Goal: Use online tool/utility: Utilize a website feature to perform a specific function

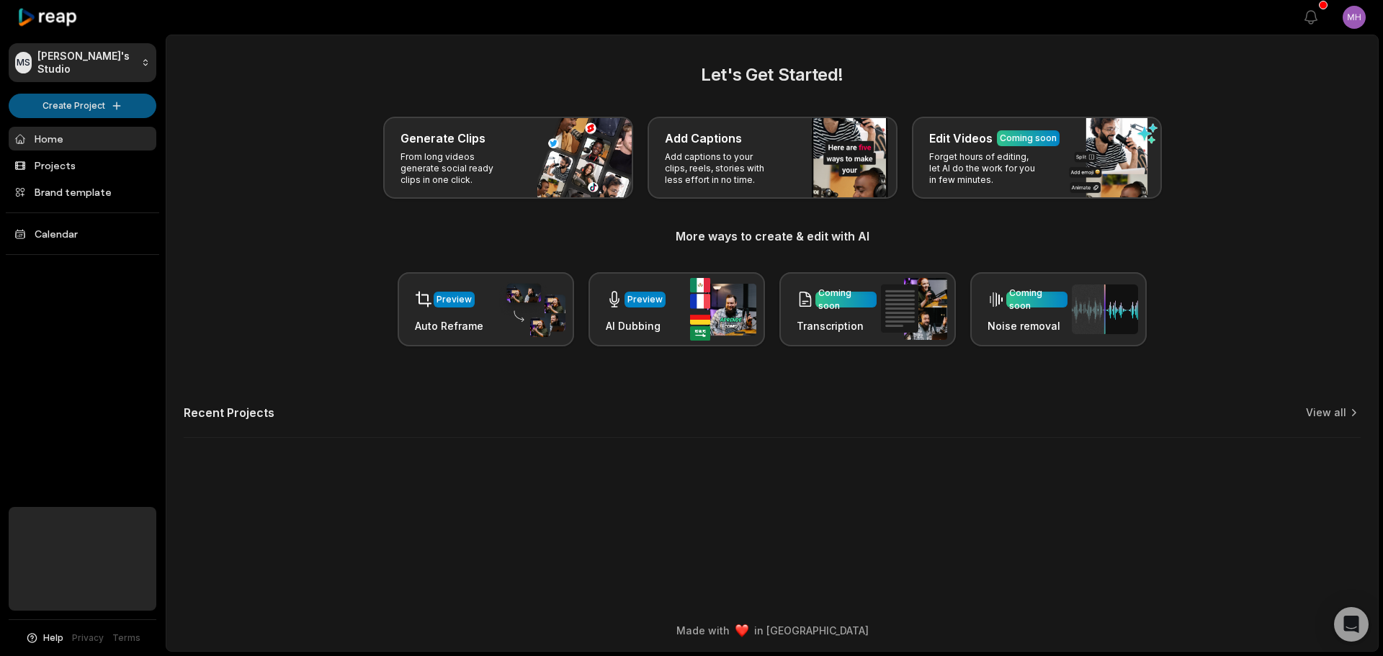
click at [96, 99] on html "MS Marilyn's Studio Create Project Home Projects Brand template Calendar Help P…" at bounding box center [691, 328] width 1383 height 656
click at [81, 104] on html "MS Marilyn's Studio Create Project Home Projects Brand template Calendar Help P…" at bounding box center [691, 328] width 1383 height 656
click at [378, 164] on div "Generate Clips From long videos generate social ready clips in one click. Add C…" at bounding box center [772, 158] width 1177 height 82
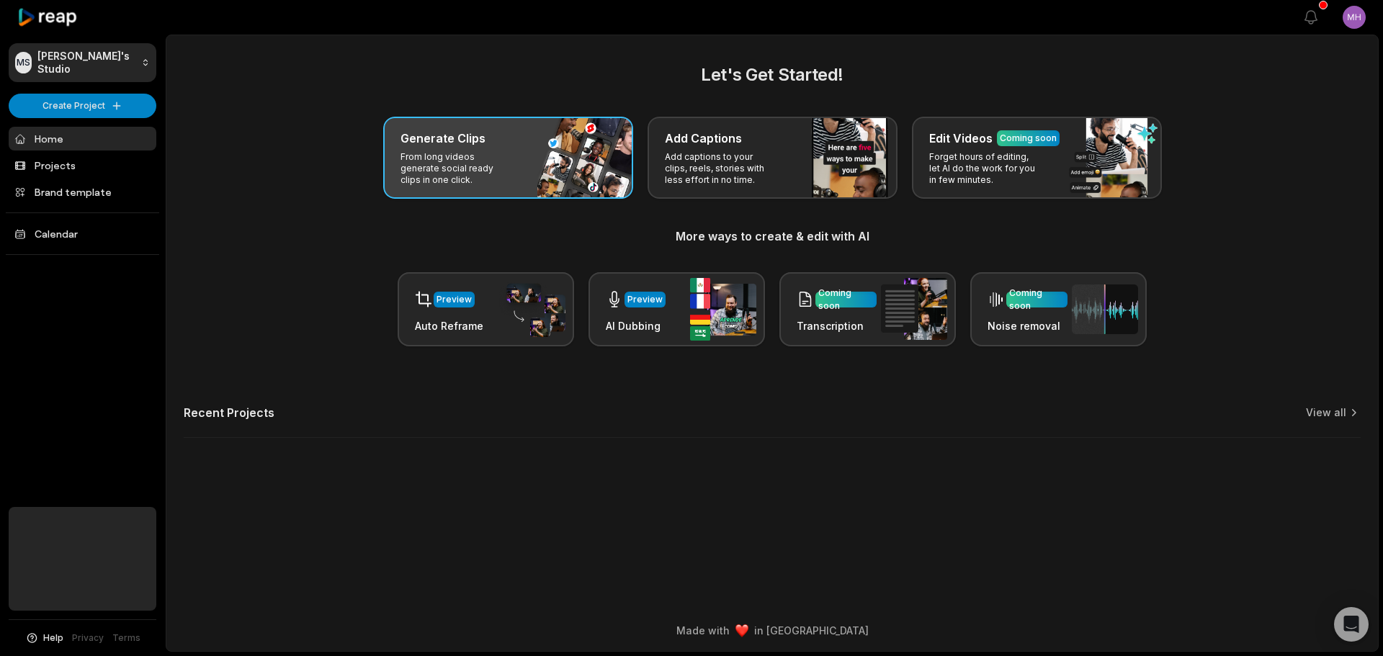
click at [428, 178] on p "From long videos generate social ready clips in one click." at bounding box center [456, 168] width 112 height 35
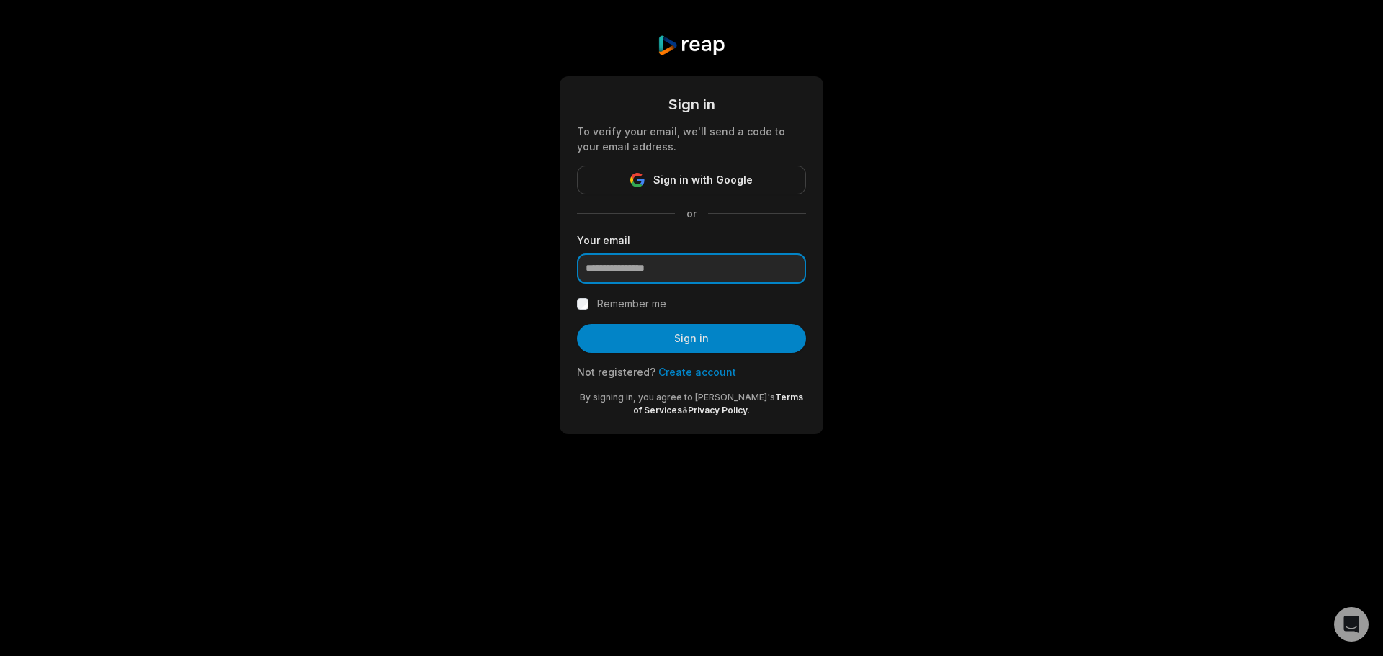
click at [720, 270] on input "email" at bounding box center [691, 268] width 229 height 30
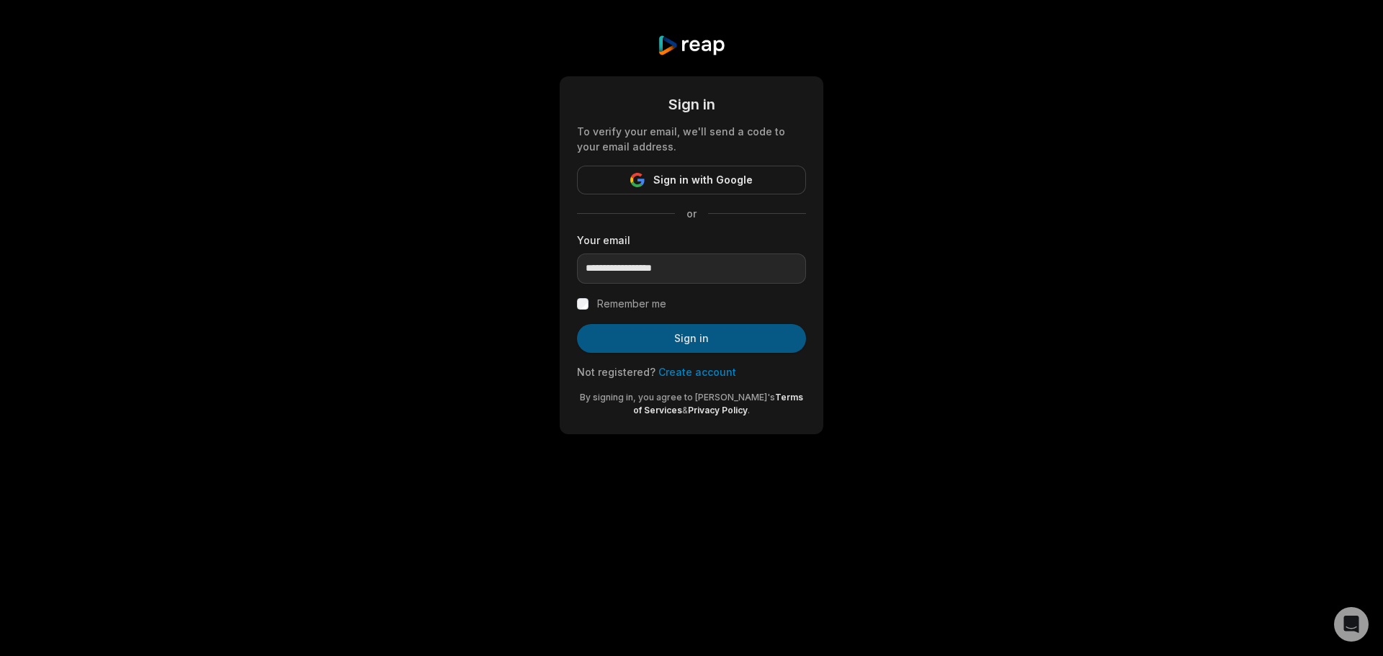
click at [736, 338] on button "Sign in" at bounding box center [691, 338] width 229 height 29
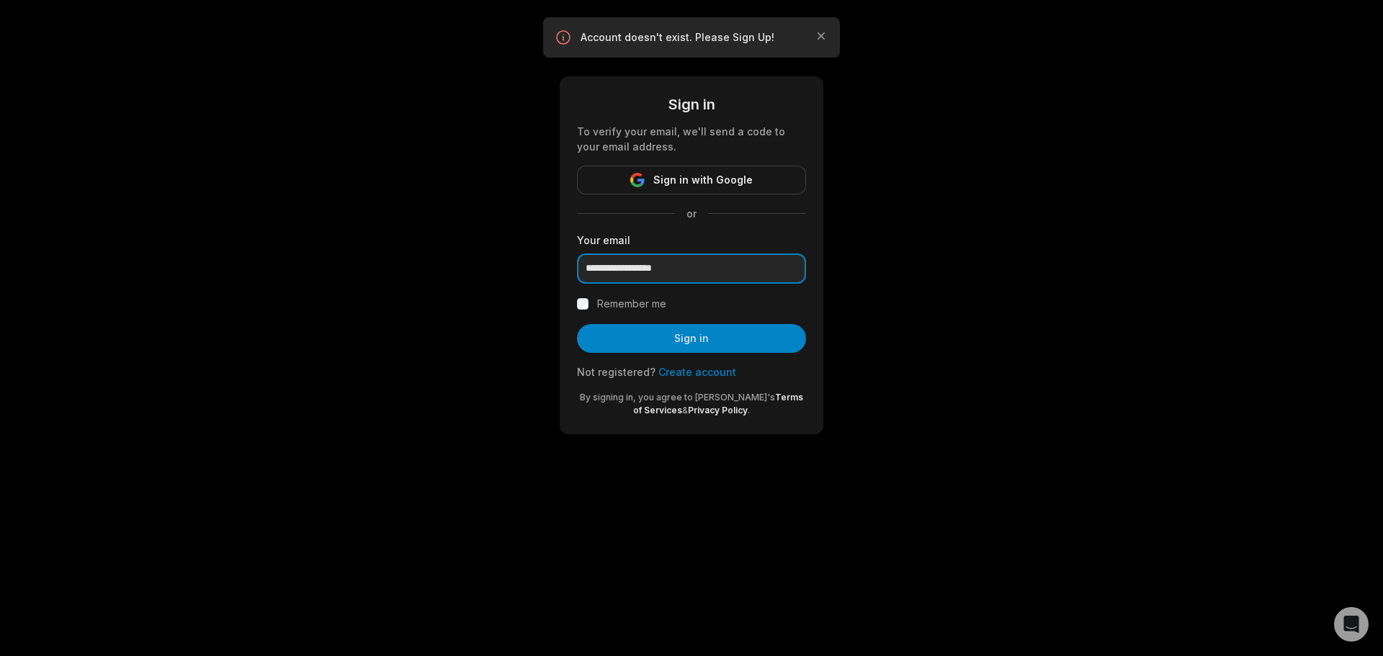
drag, startPoint x: 727, startPoint y: 264, endPoint x: 560, endPoint y: 264, distance: 167.1
click at [560, 264] on div "**********" at bounding box center [692, 255] width 264 height 358
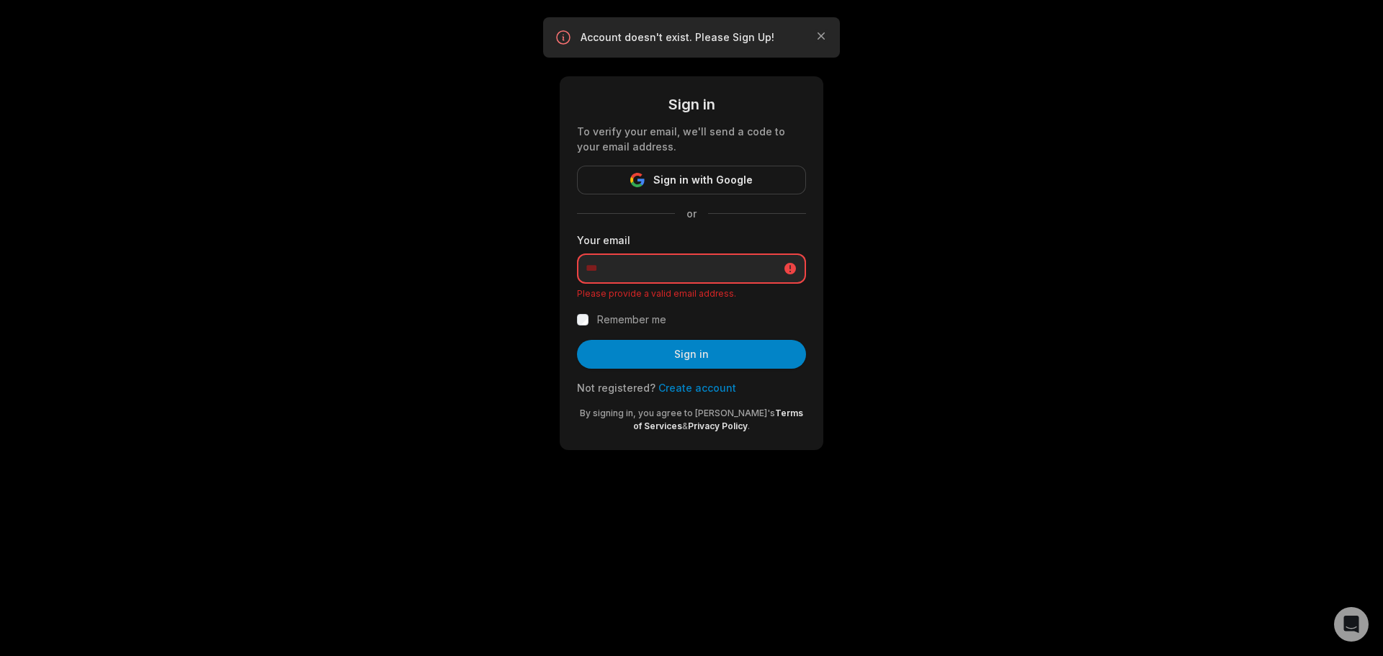
type input "**********"
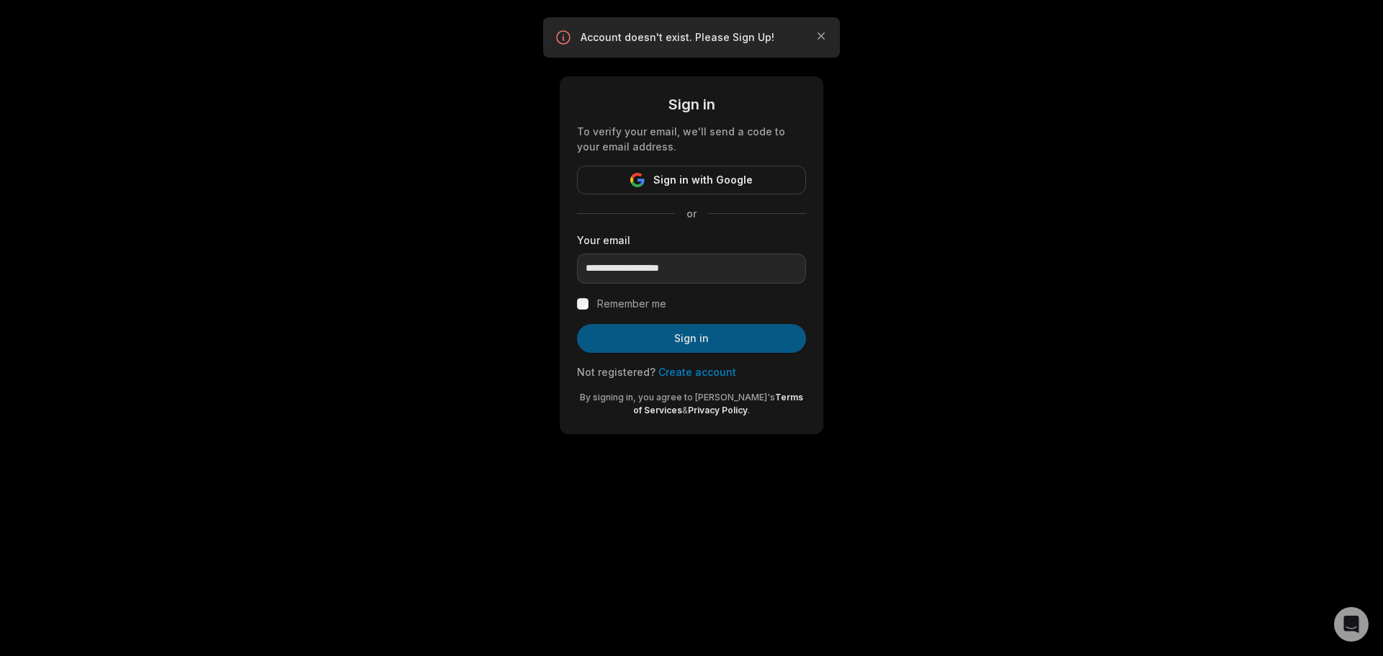
click at [704, 341] on button "Sign in" at bounding box center [691, 338] width 229 height 29
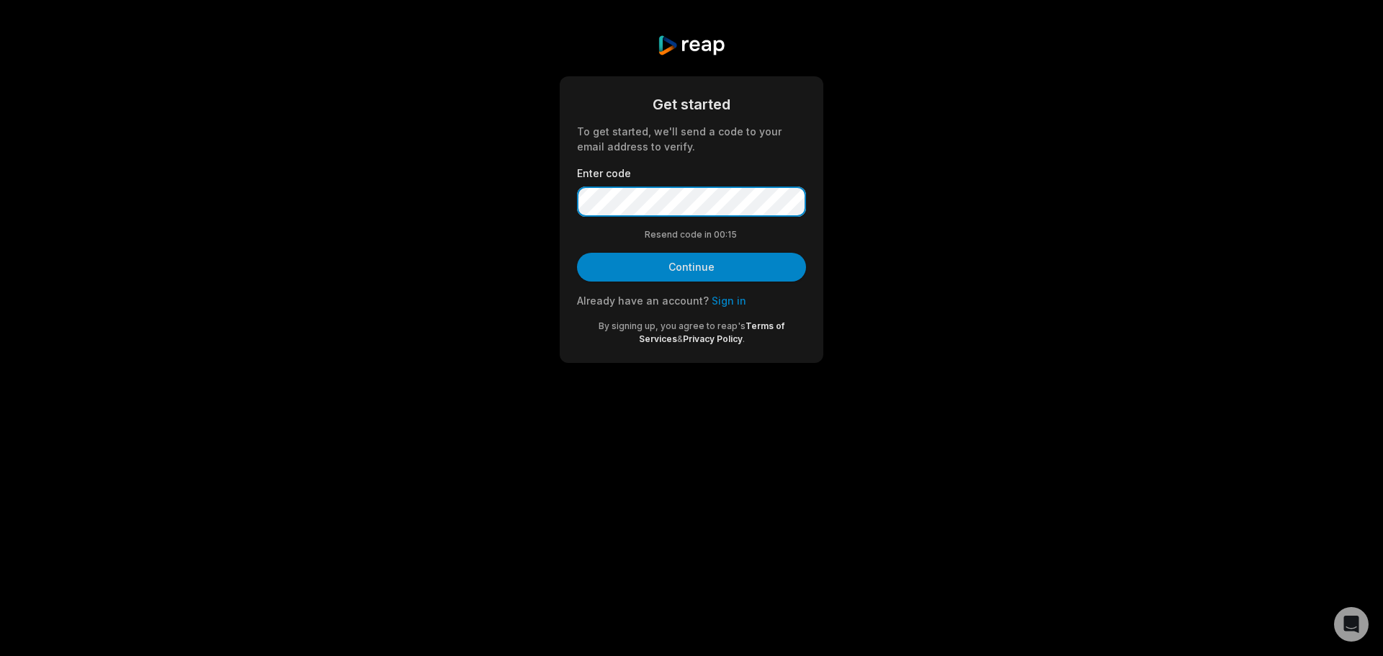
click at [497, 196] on div "Get started To get started, we'll send a code to your email address to verify. …" at bounding box center [691, 199] width 1383 height 398
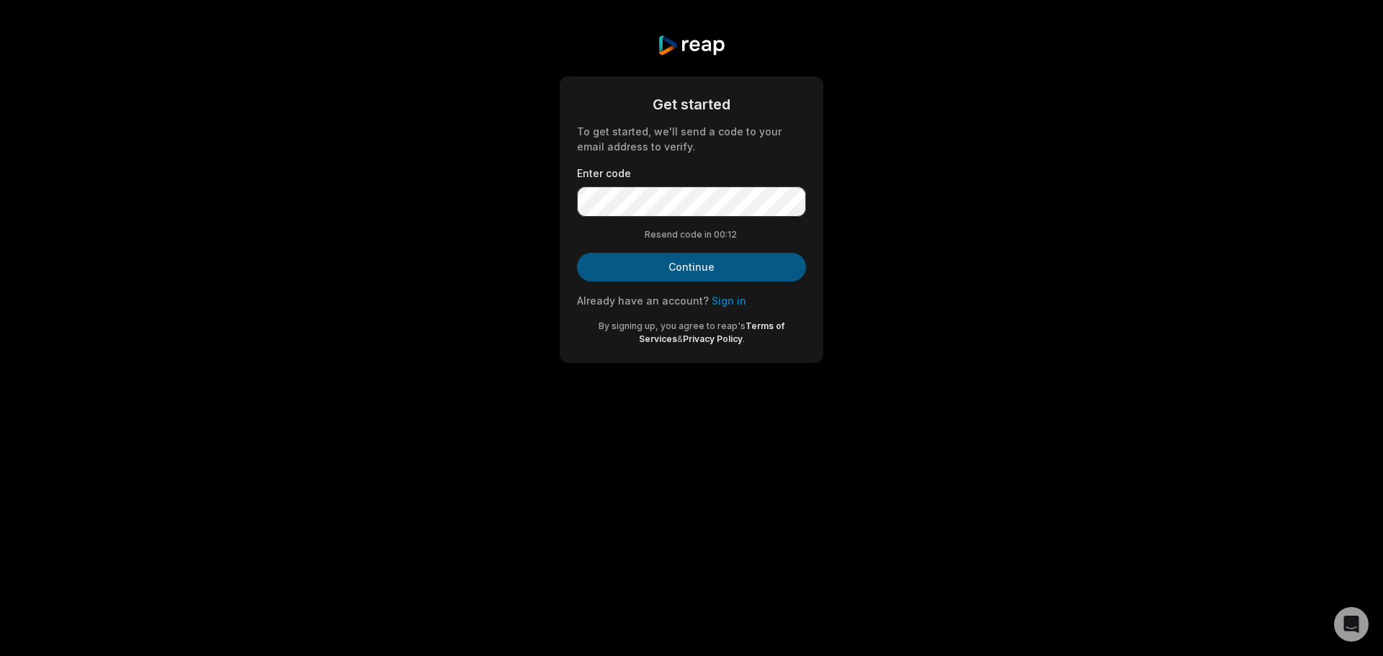
click at [666, 260] on button "Continue" at bounding box center [691, 267] width 229 height 29
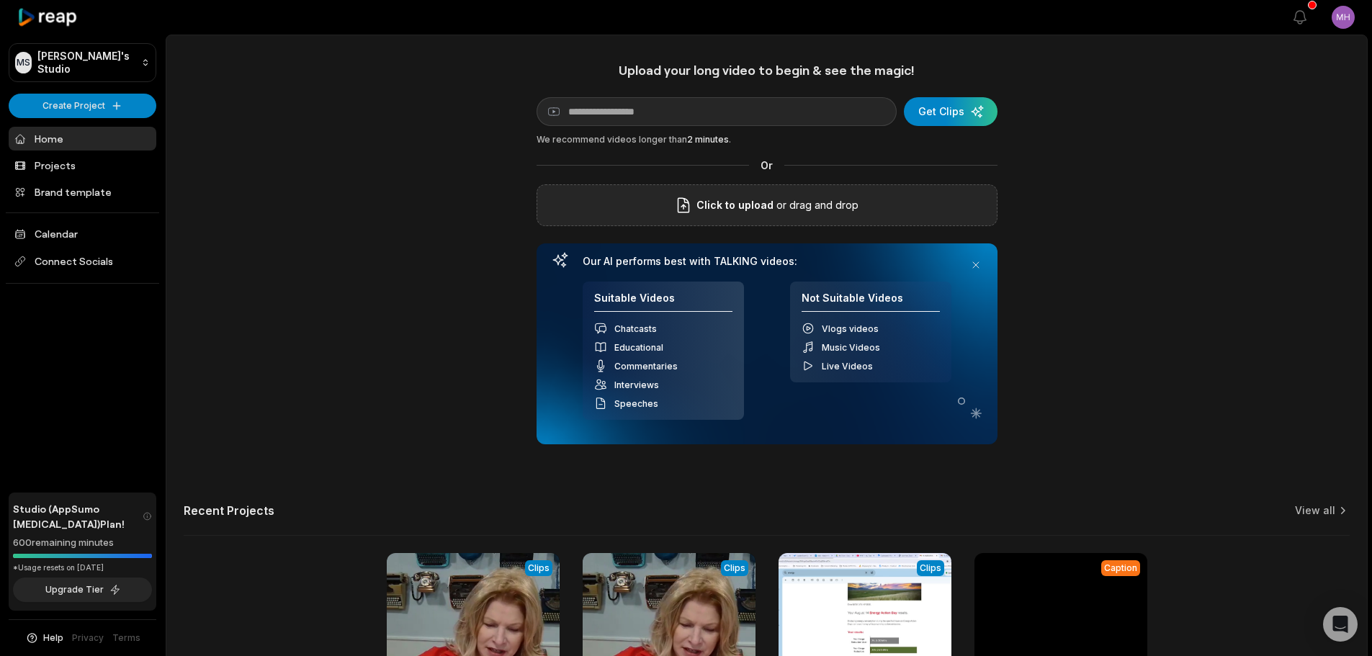
click at [772, 205] on span "Click to upload" at bounding box center [734, 205] width 77 height 17
click at [0, 0] on input "Click to upload" at bounding box center [0, 0] width 0 height 0
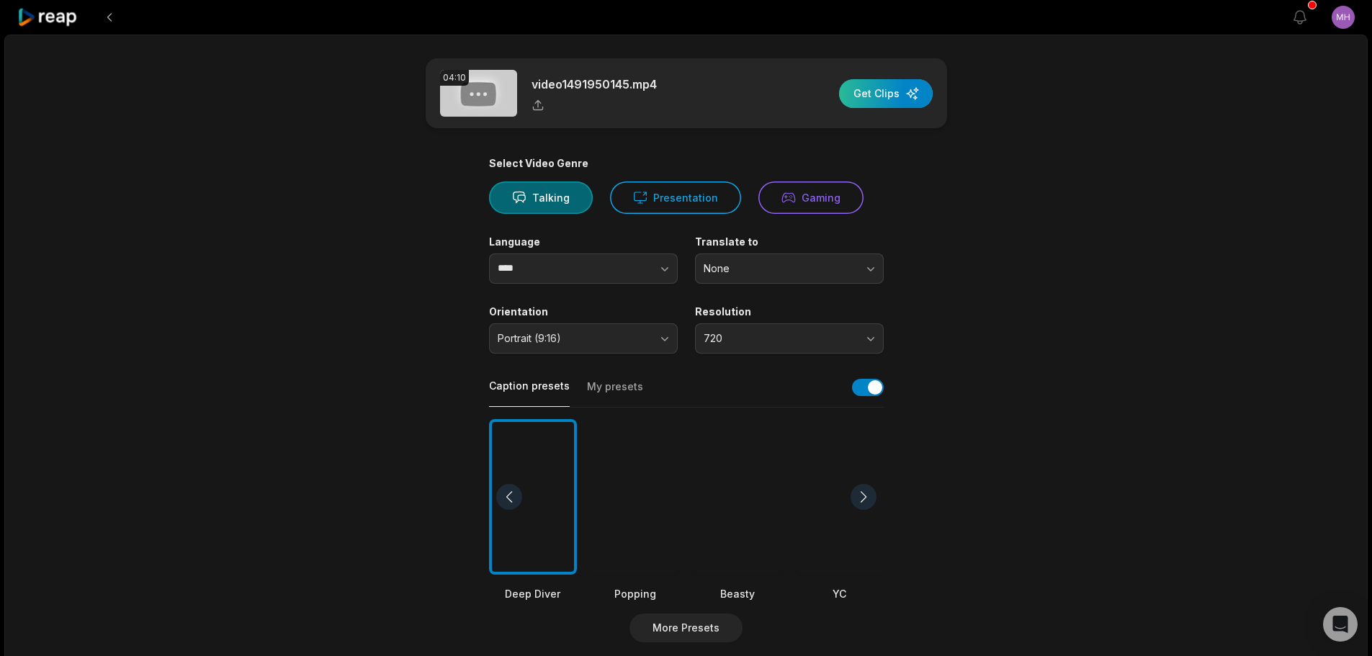
click at [889, 99] on div "button" at bounding box center [886, 93] width 94 height 29
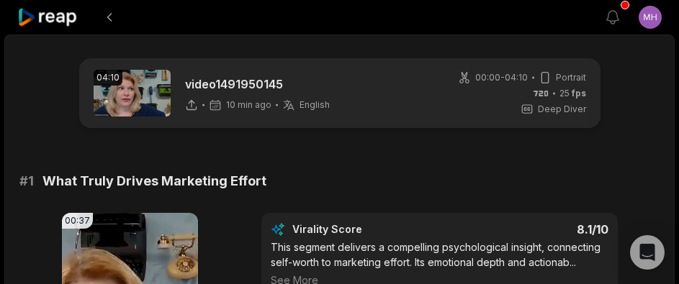
click at [323, 181] on div "# 1 What Truly Drives Marketing Effort" at bounding box center [339, 181] width 640 height 20
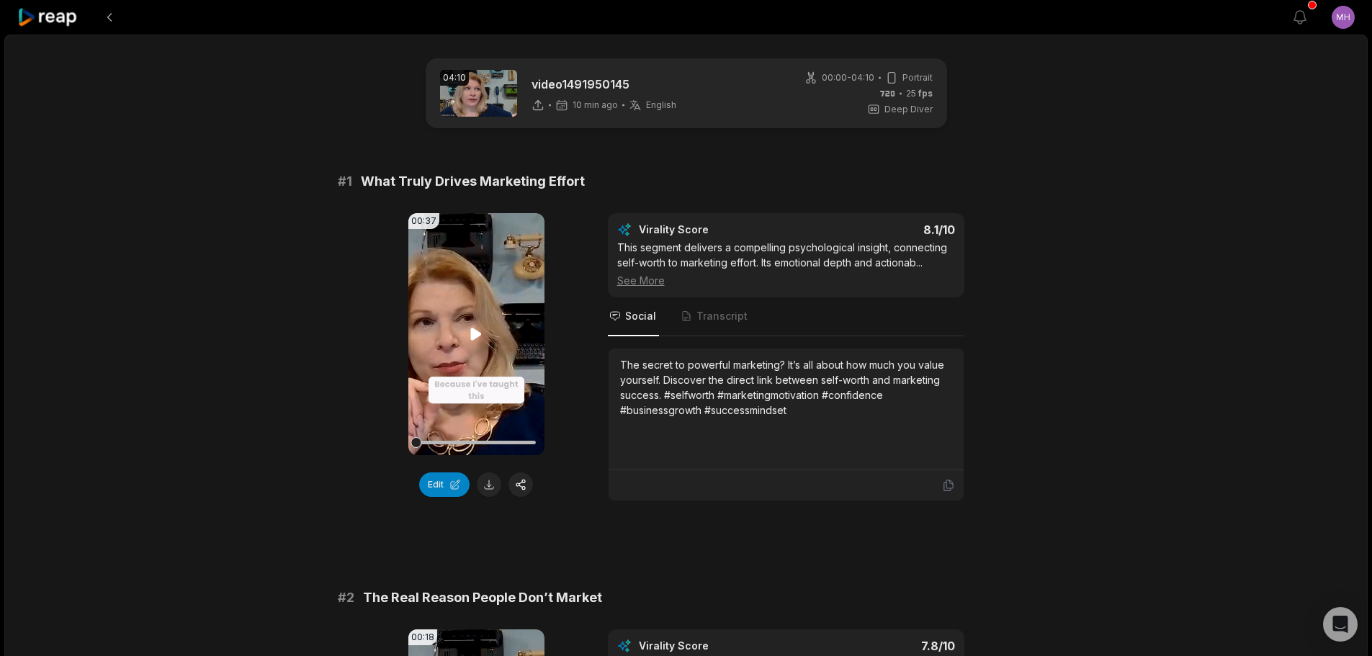
click at [475, 333] on icon at bounding box center [476, 334] width 11 height 12
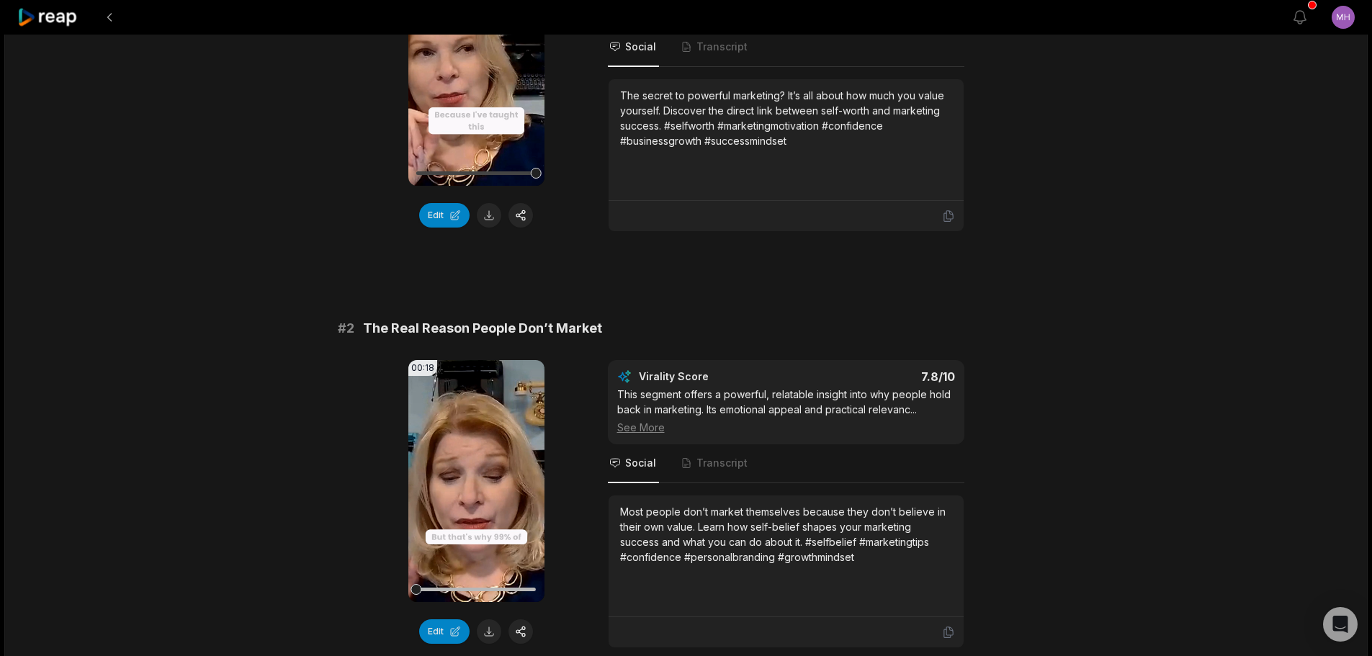
scroll to position [360, 0]
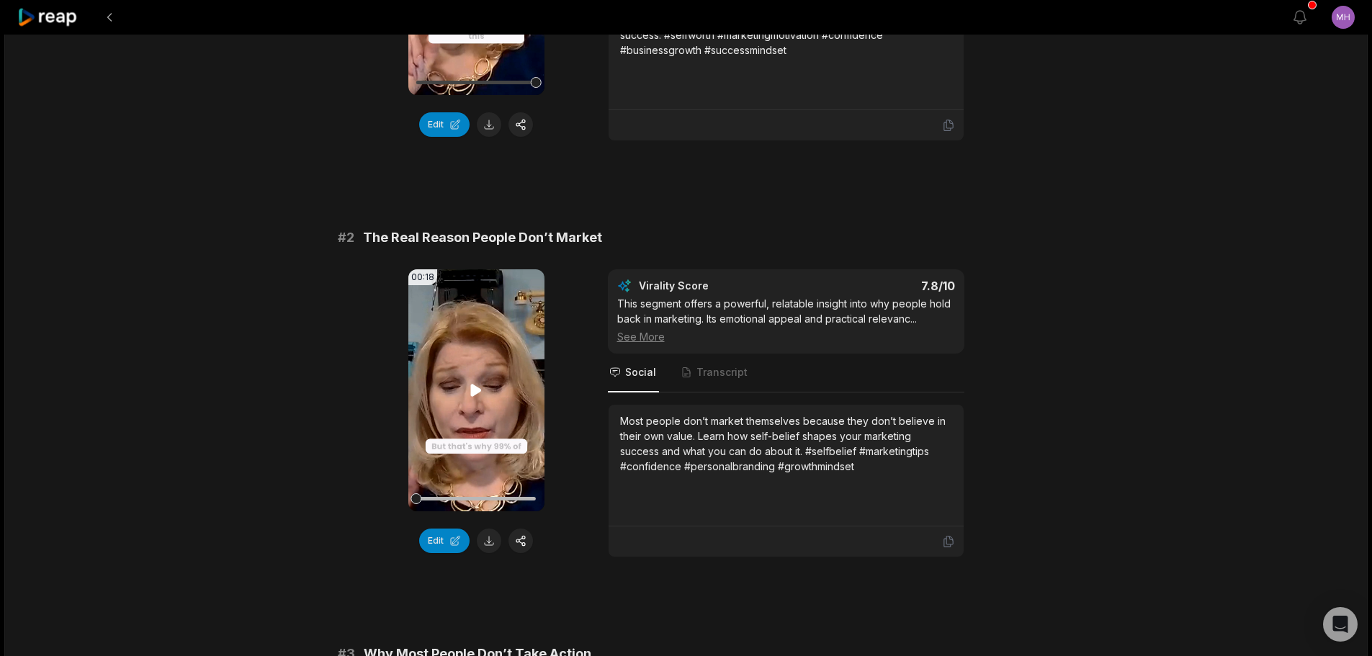
click at [472, 387] on icon at bounding box center [476, 390] width 11 height 12
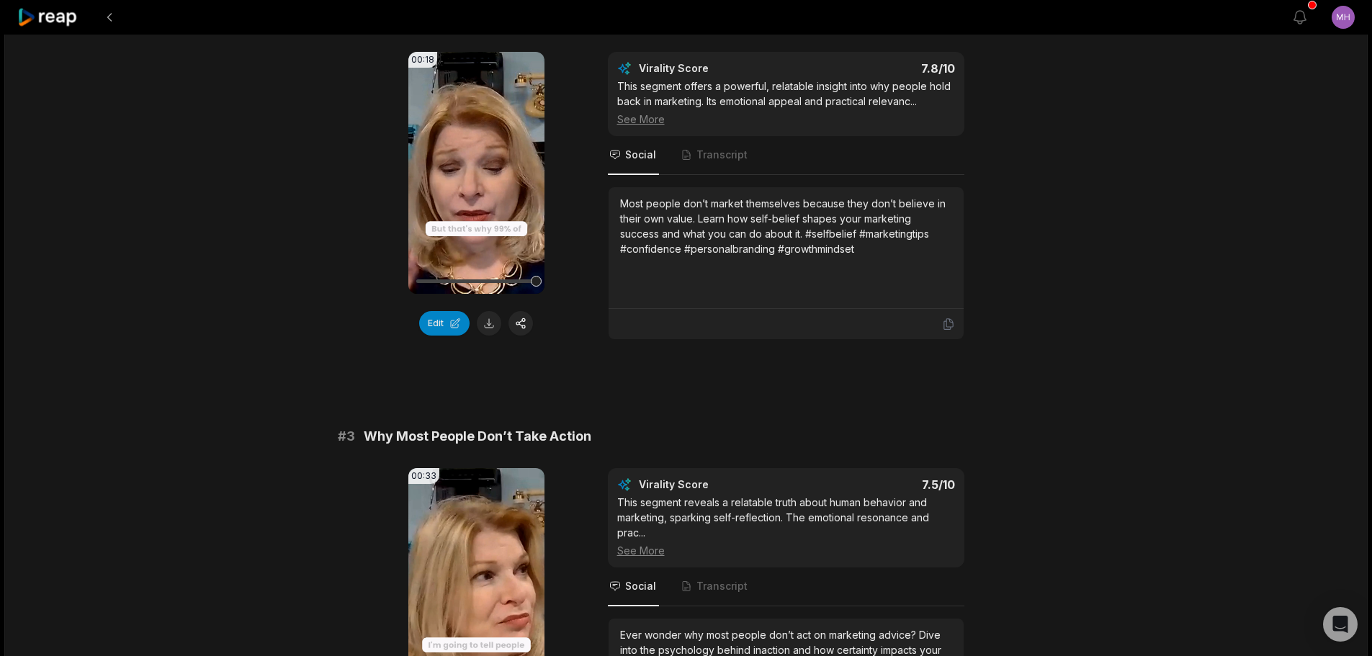
scroll to position [720, 0]
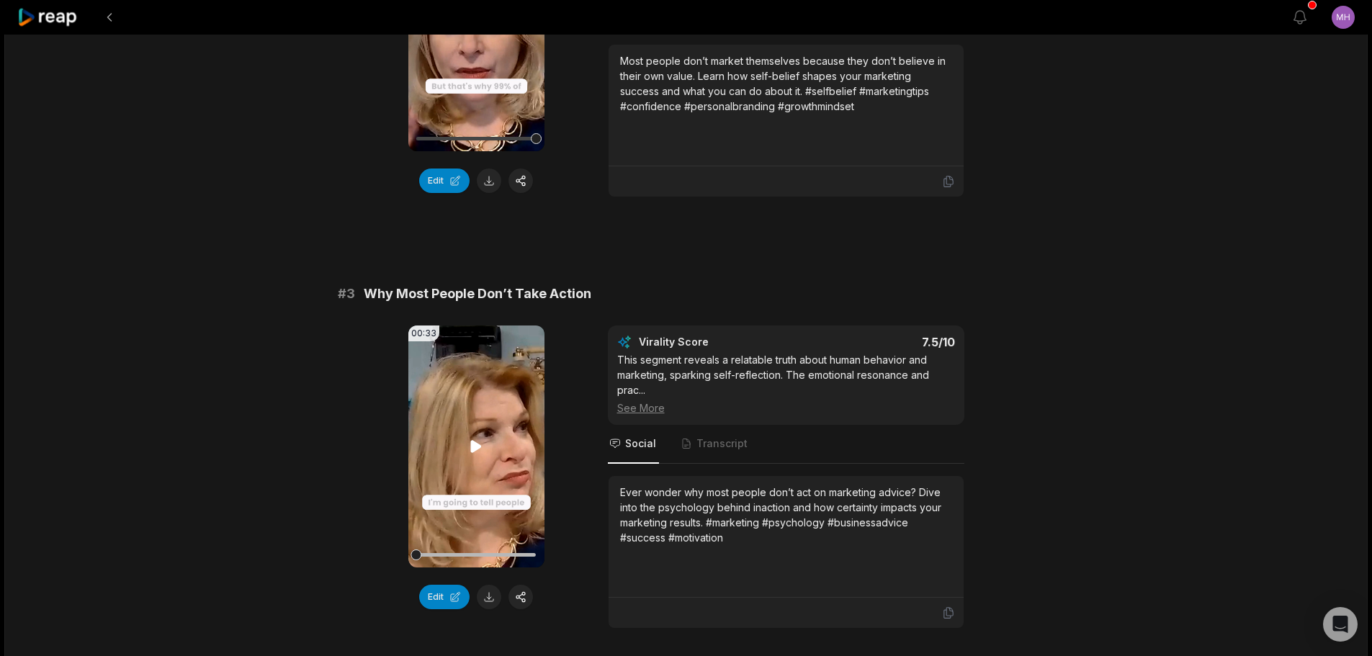
click at [475, 440] on icon at bounding box center [475, 446] width 17 height 17
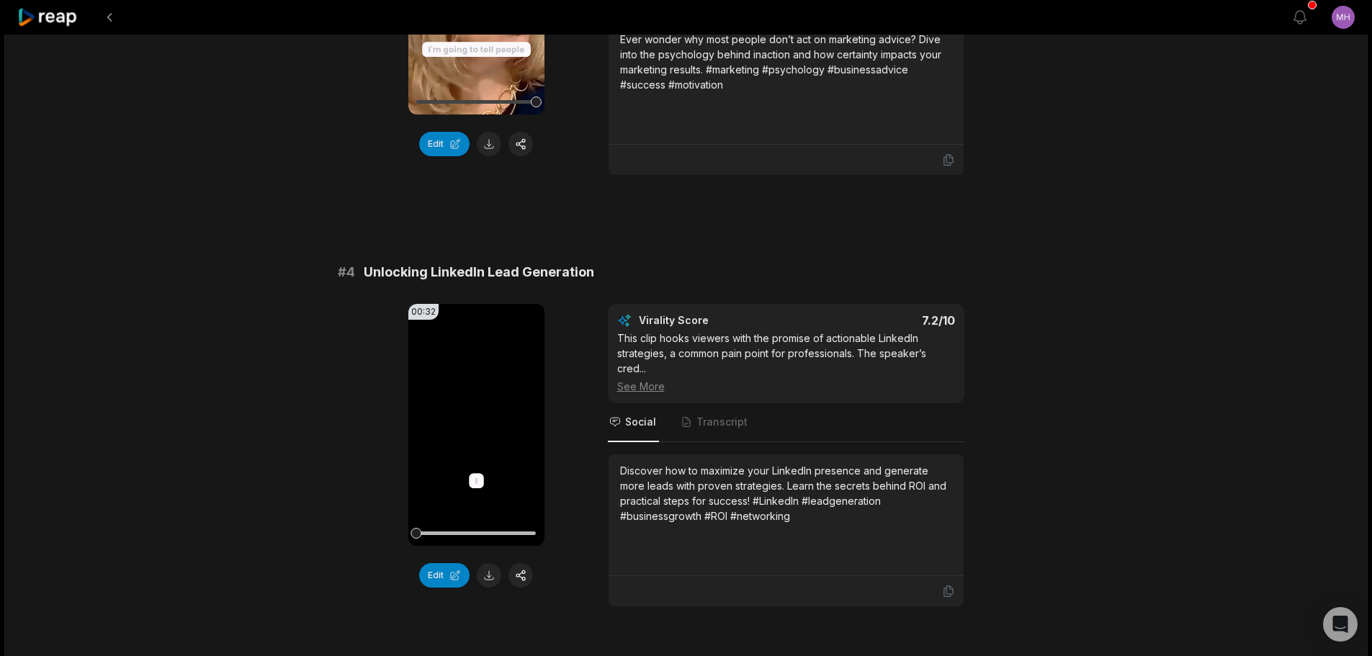
scroll to position [1296, 0]
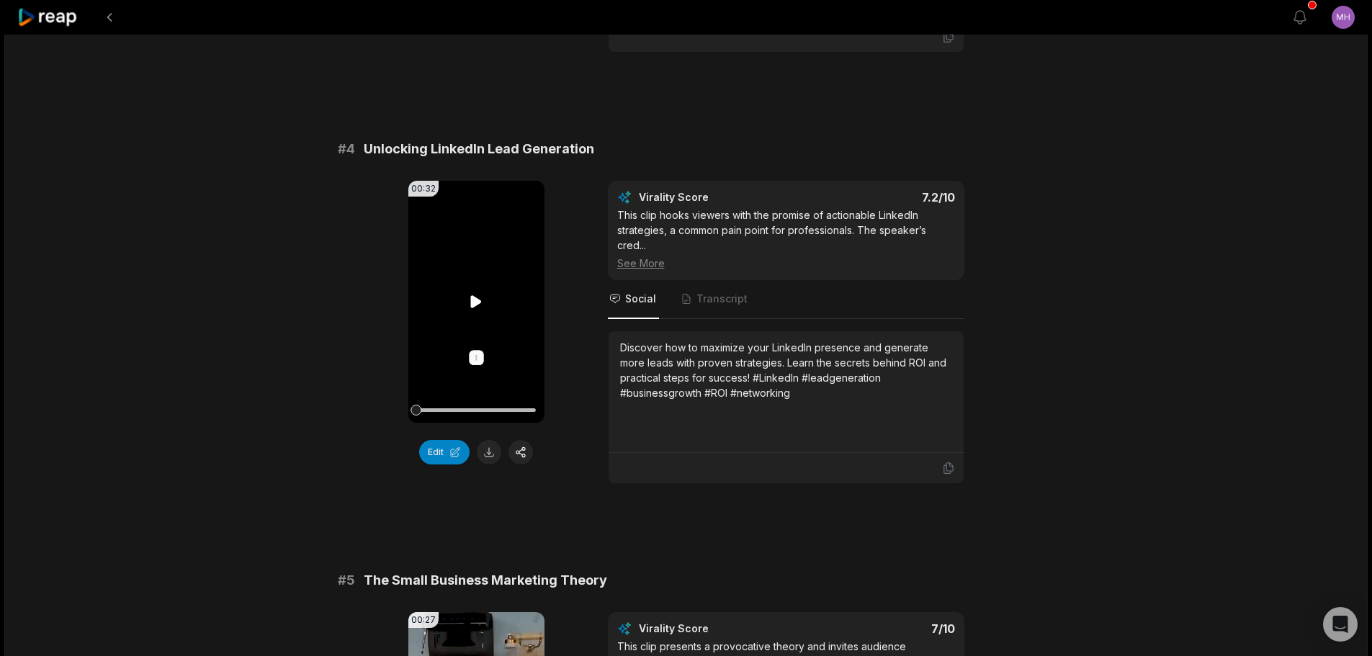
click at [471, 298] on icon at bounding box center [476, 301] width 11 height 12
click at [438, 449] on button "Edit" at bounding box center [444, 452] width 50 height 24
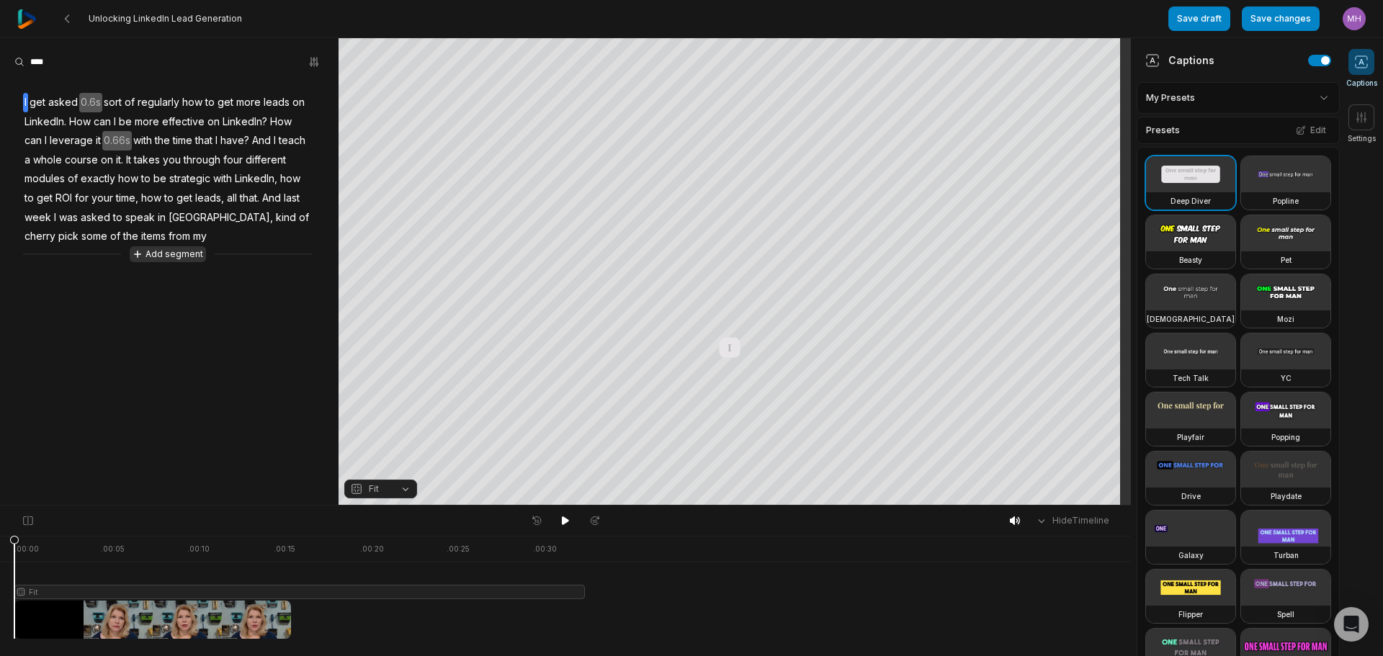
click at [160, 253] on button "Add segment" at bounding box center [168, 254] width 76 height 16
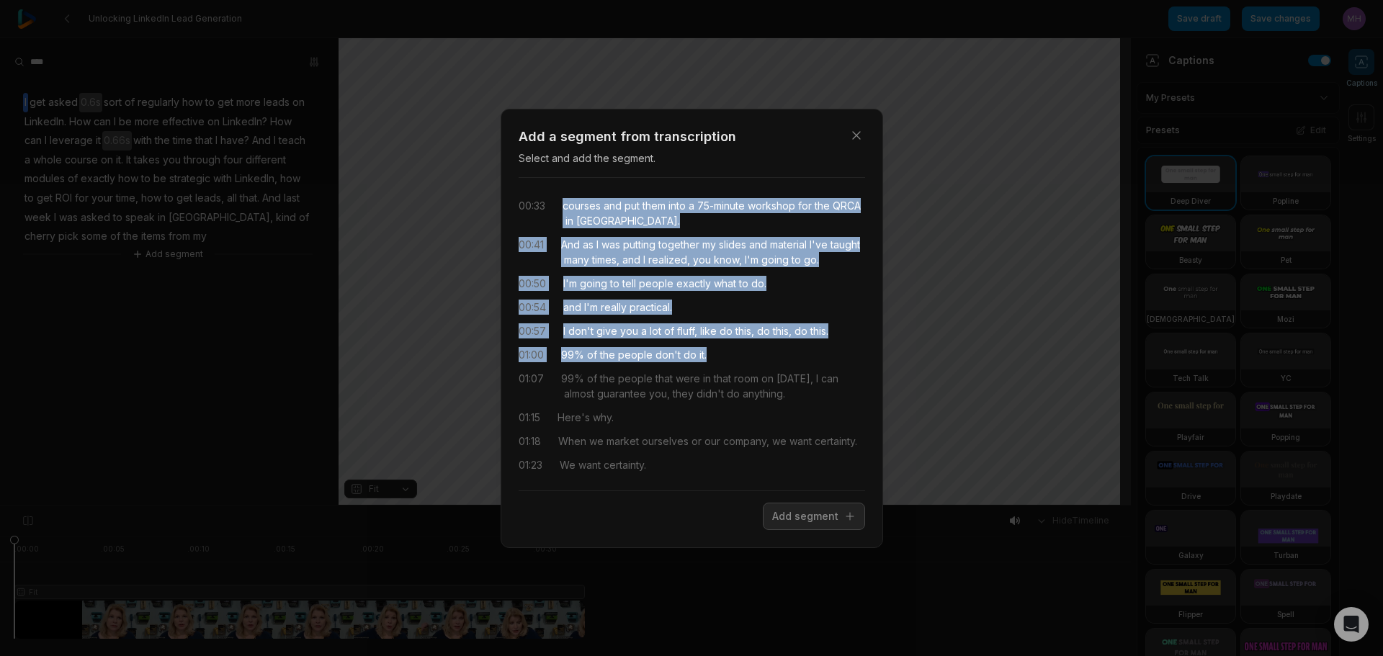
drag, startPoint x: 564, startPoint y: 202, endPoint x: 735, endPoint y: 350, distance: 225.7
click at [735, 350] on div "00:33 courses and put them into a 75-minute workshop for the QRCA in Chicago. 0…" at bounding box center [692, 333] width 346 height 289
click at [815, 520] on button "Add segment" at bounding box center [814, 516] width 102 height 27
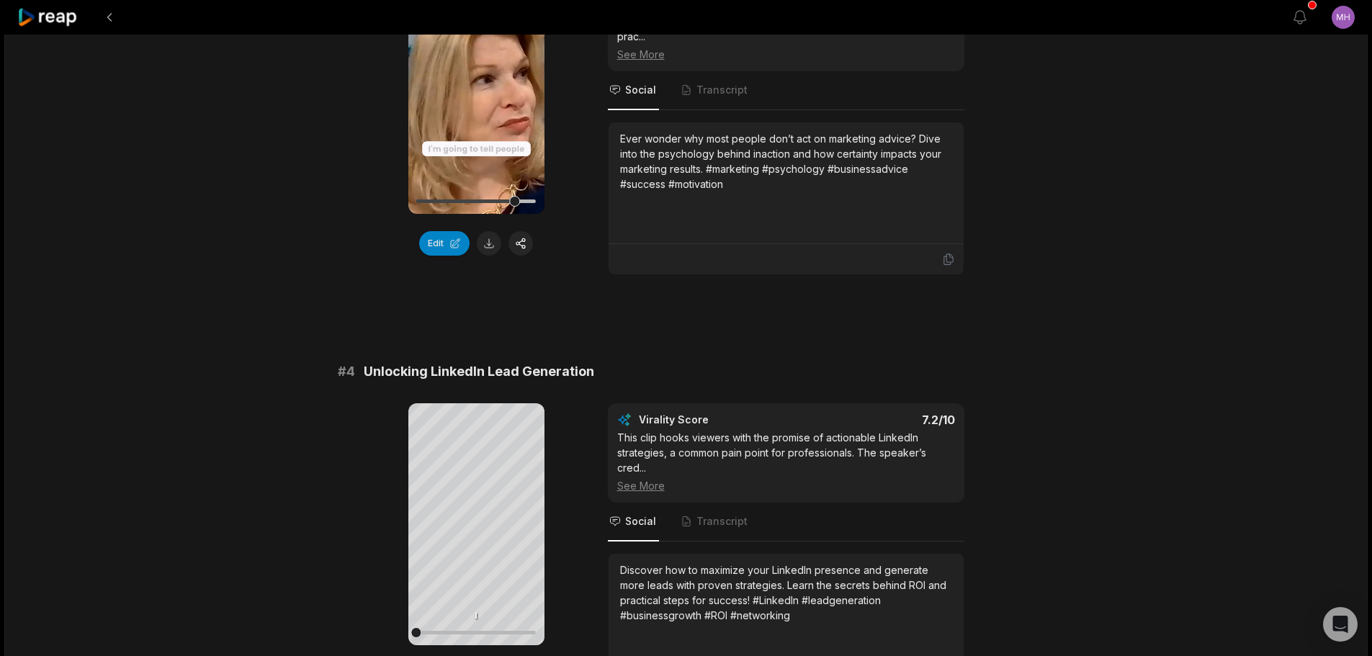
scroll to position [864, 0]
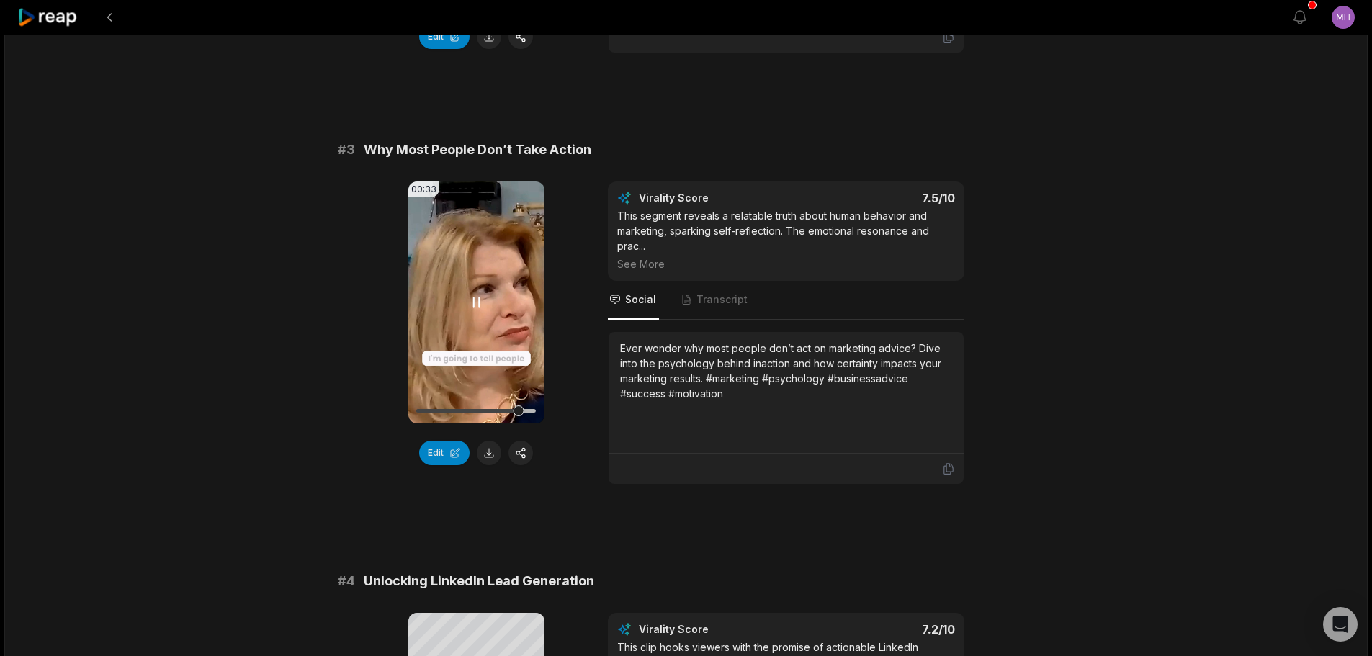
click at [476, 301] on icon at bounding box center [475, 302] width 17 height 17
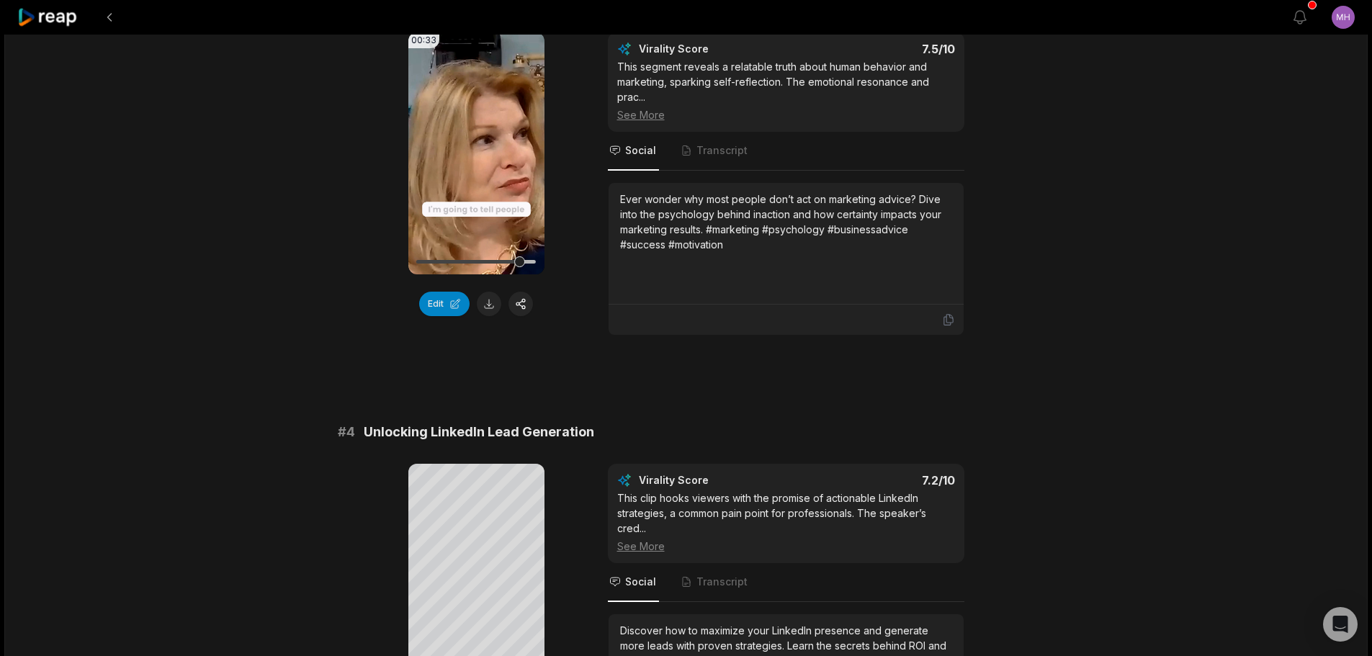
scroll to position [1152, 0]
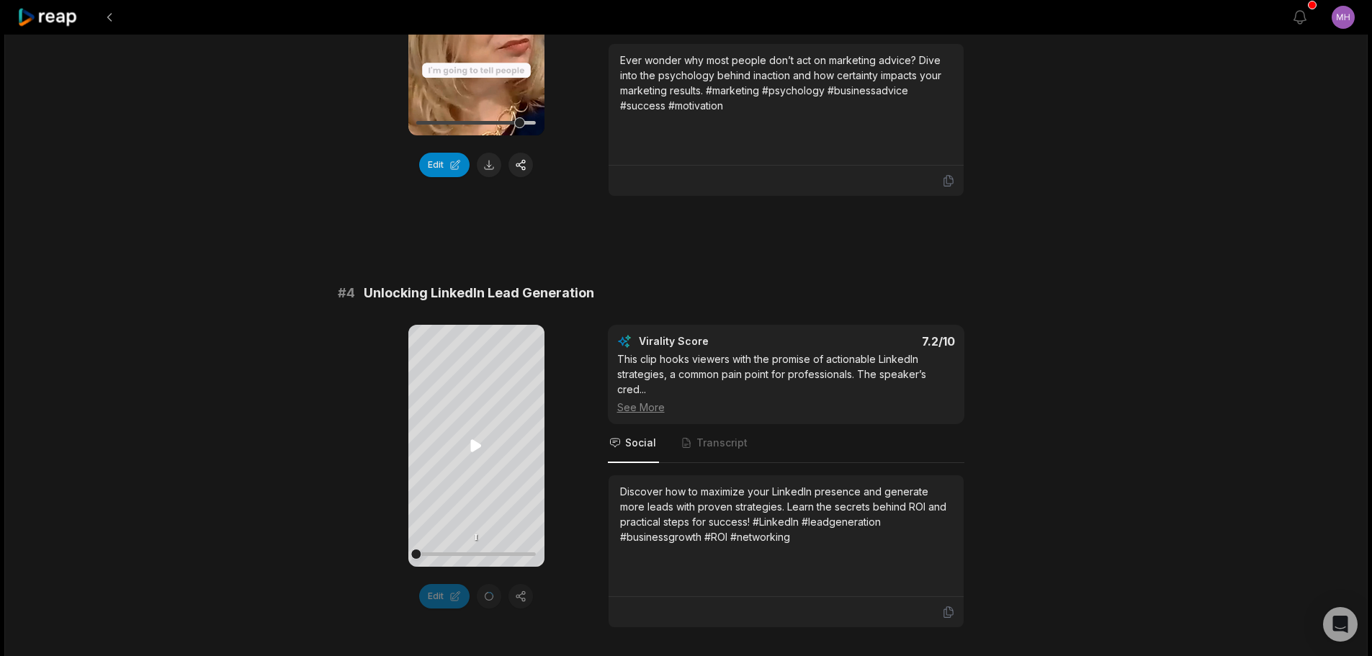
click at [474, 439] on icon at bounding box center [475, 445] width 17 height 17
click at [475, 444] on icon at bounding box center [475, 445] width 17 height 17
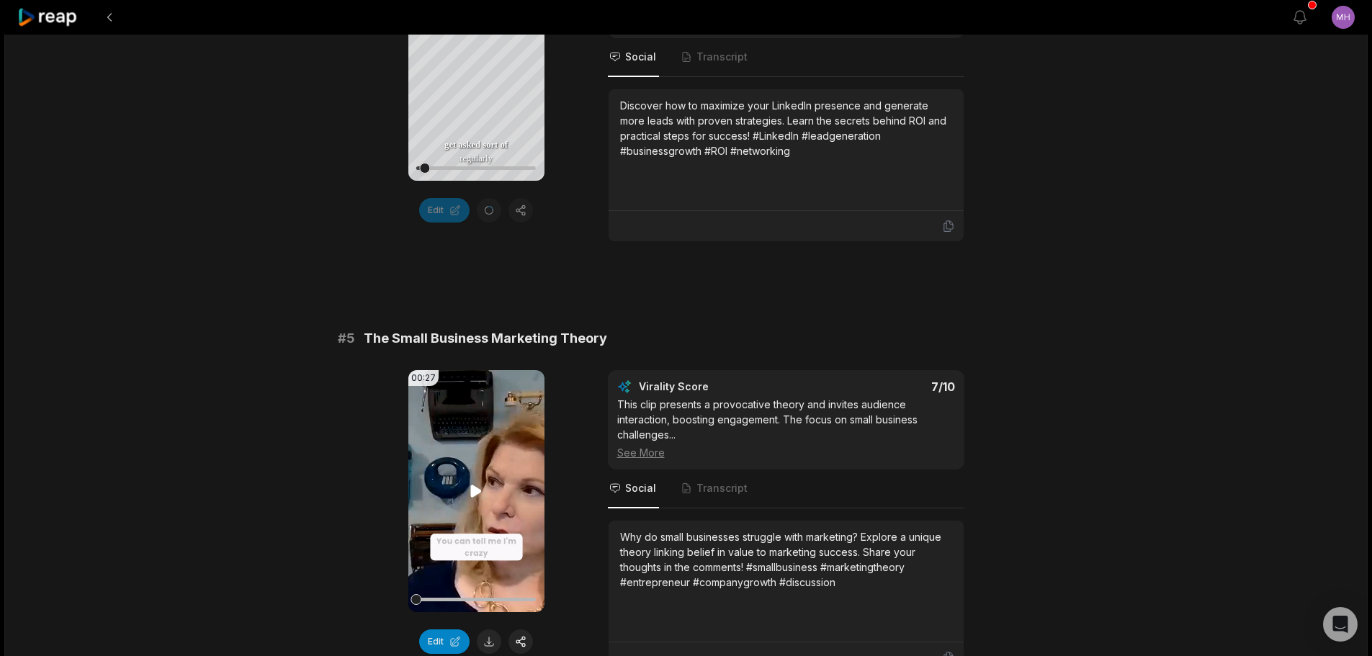
scroll to position [1584, 0]
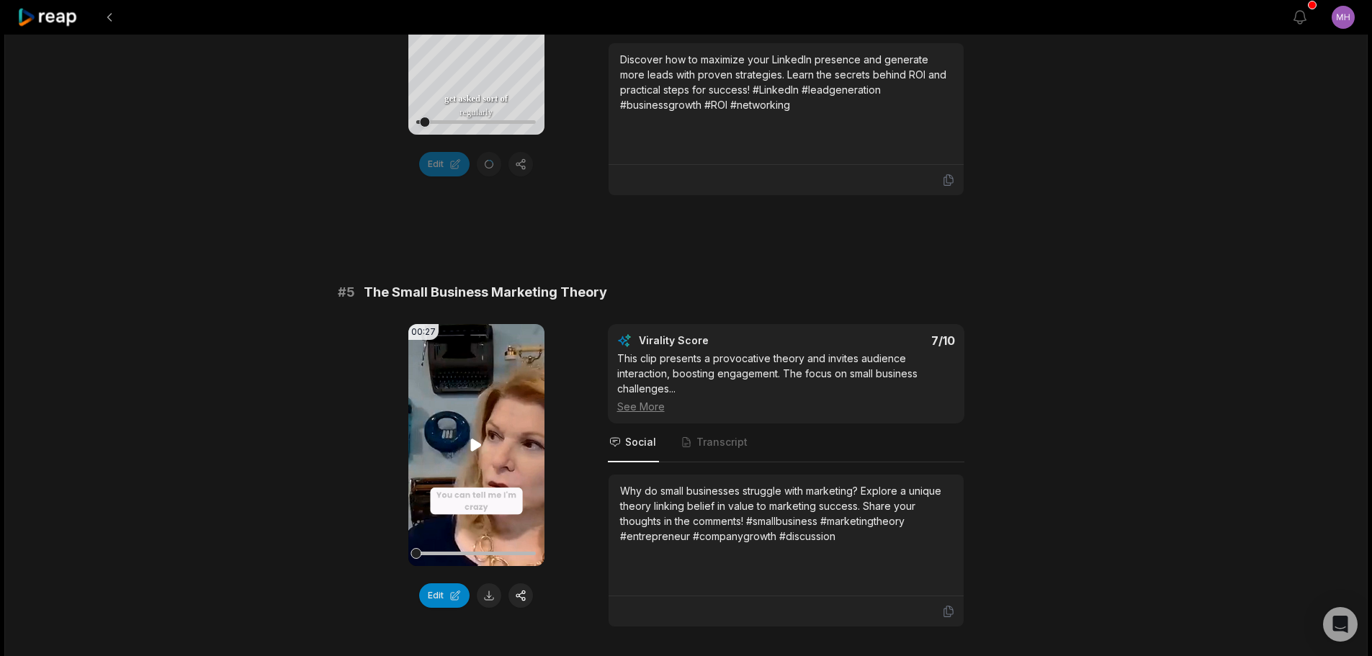
click at [475, 439] on icon at bounding box center [475, 444] width 17 height 17
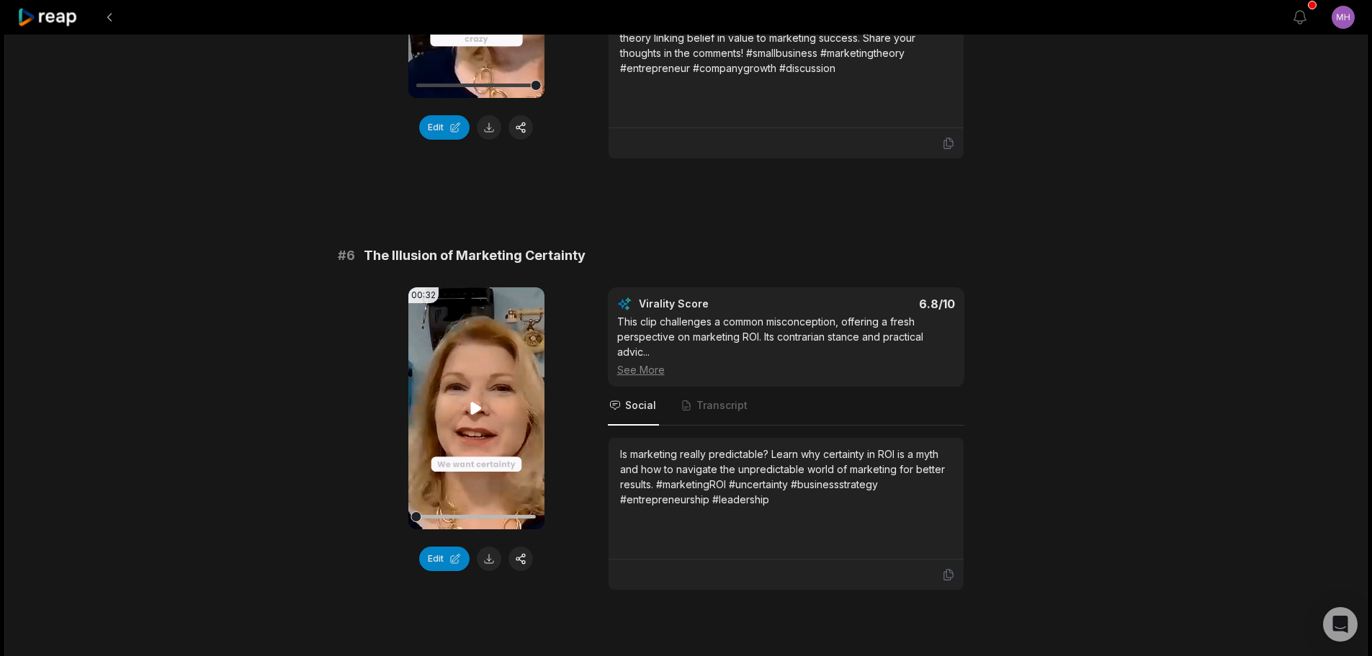
scroll to position [2096, 0]
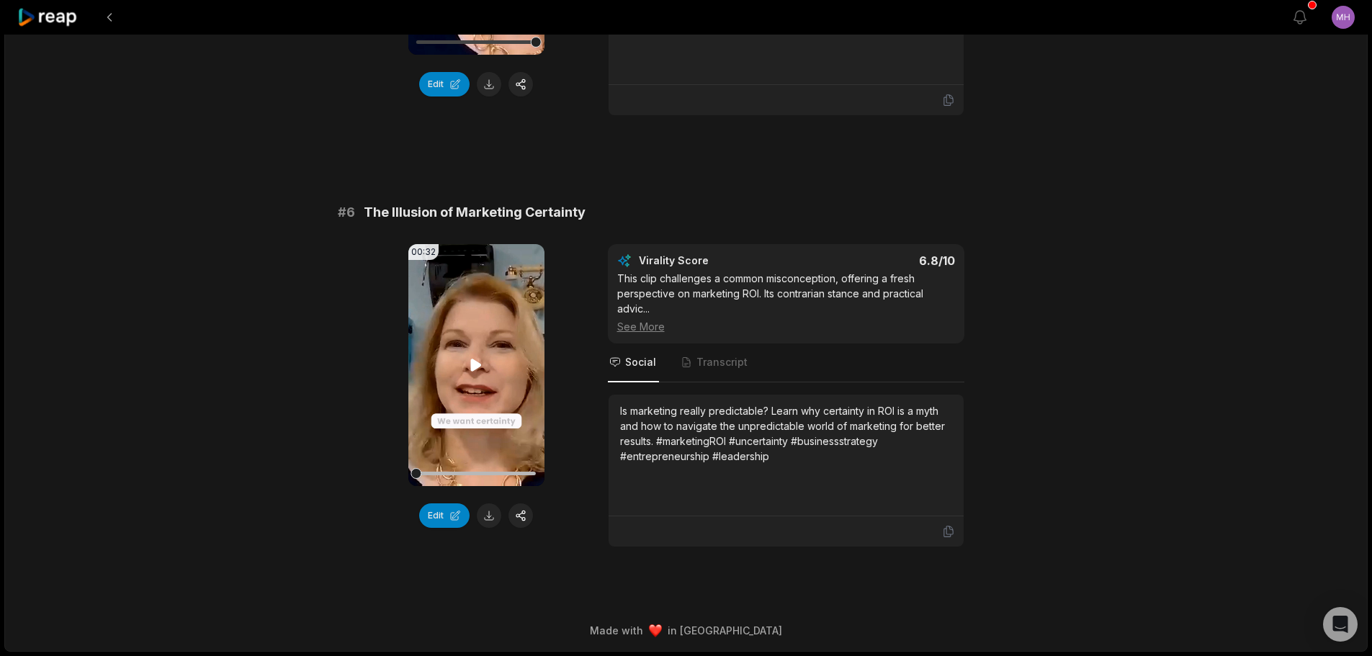
click at [472, 364] on icon at bounding box center [476, 365] width 11 height 12
click at [434, 511] on button "Edit" at bounding box center [444, 515] width 50 height 24
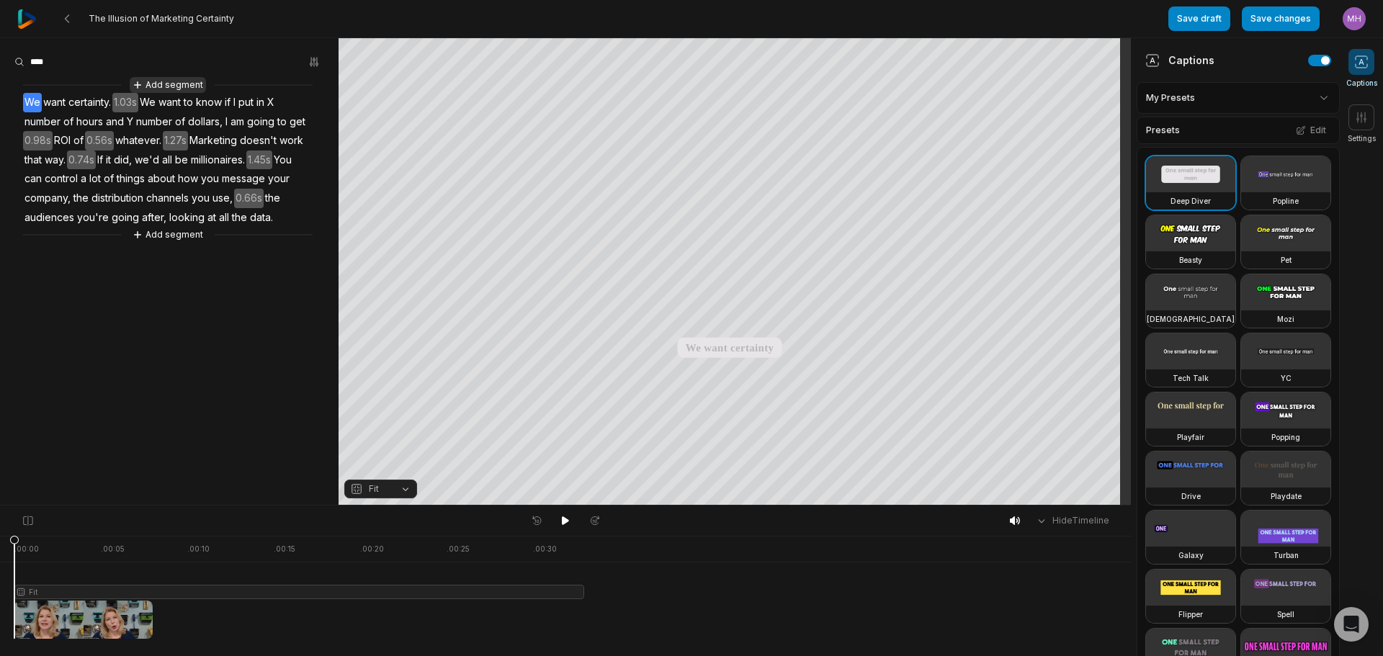
click at [187, 84] on button "Add segment" at bounding box center [168, 85] width 76 height 16
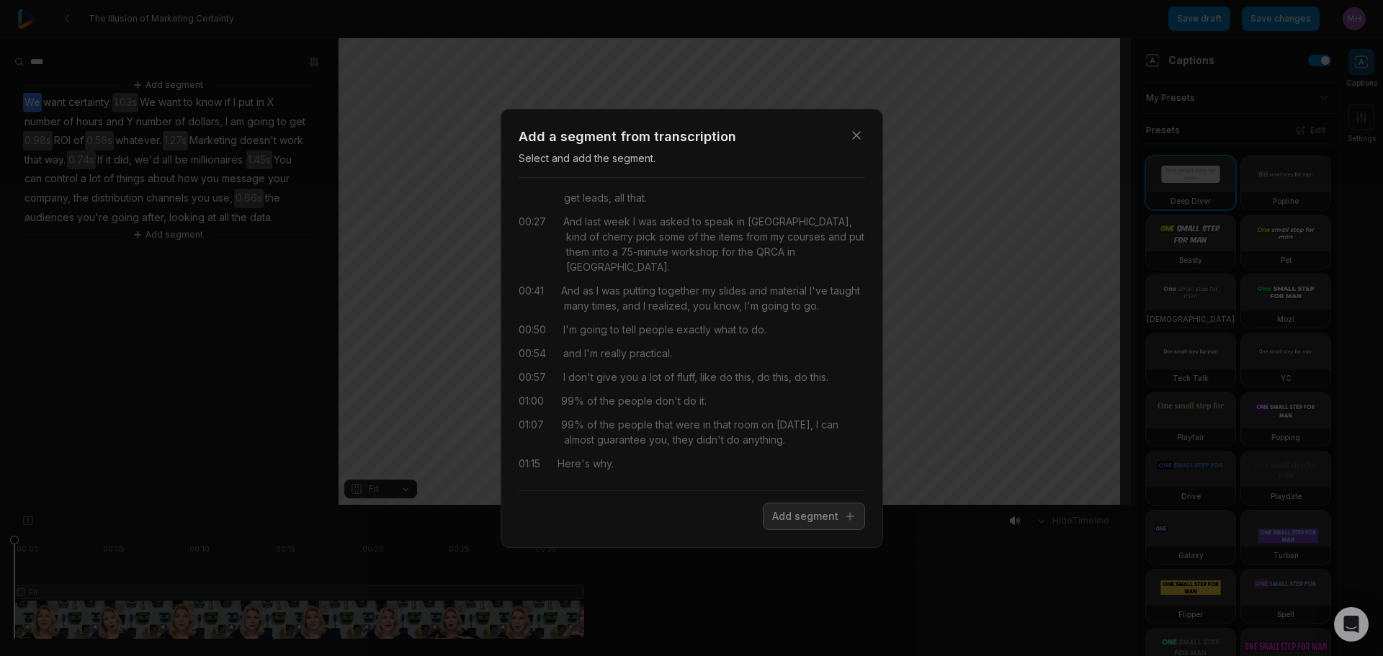
scroll to position [173, 0]
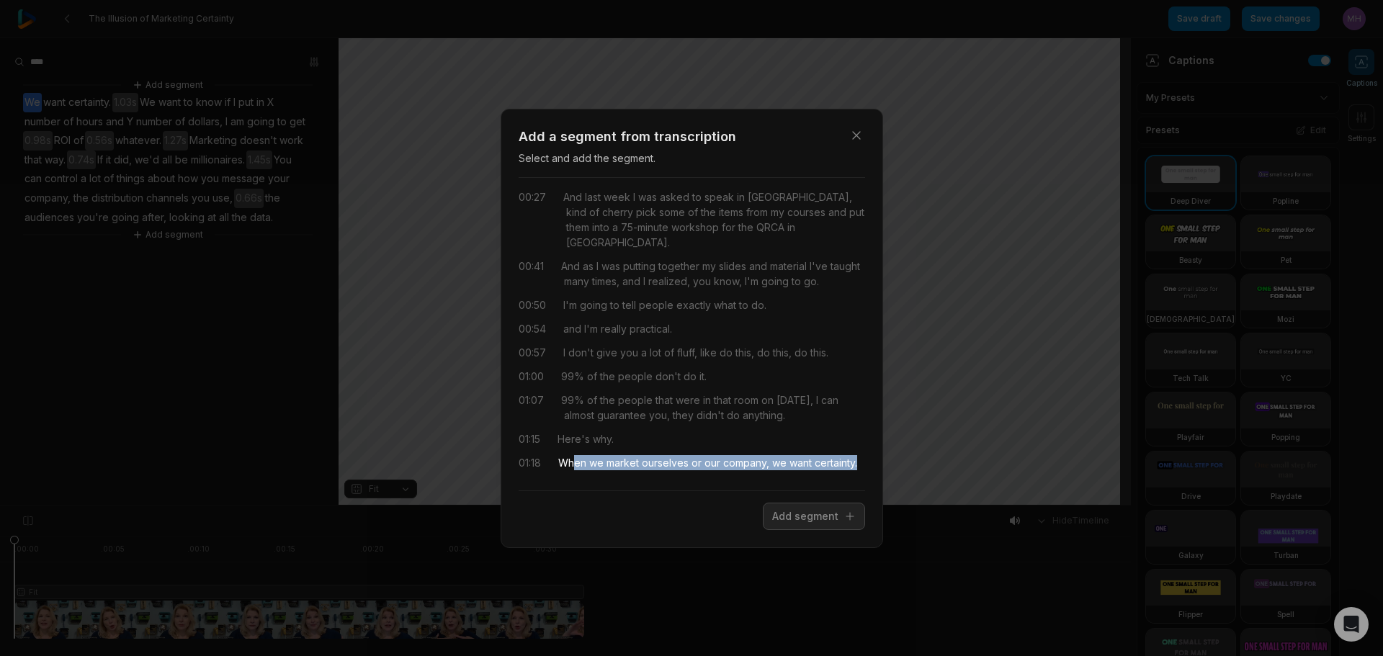
drag, startPoint x: 573, startPoint y: 449, endPoint x: 614, endPoint y: 462, distance: 43.0
click at [614, 462] on div "When we market ourselves or our company, we want certainty." at bounding box center [707, 462] width 299 height 15
click at [799, 520] on button "Add segment" at bounding box center [814, 516] width 102 height 27
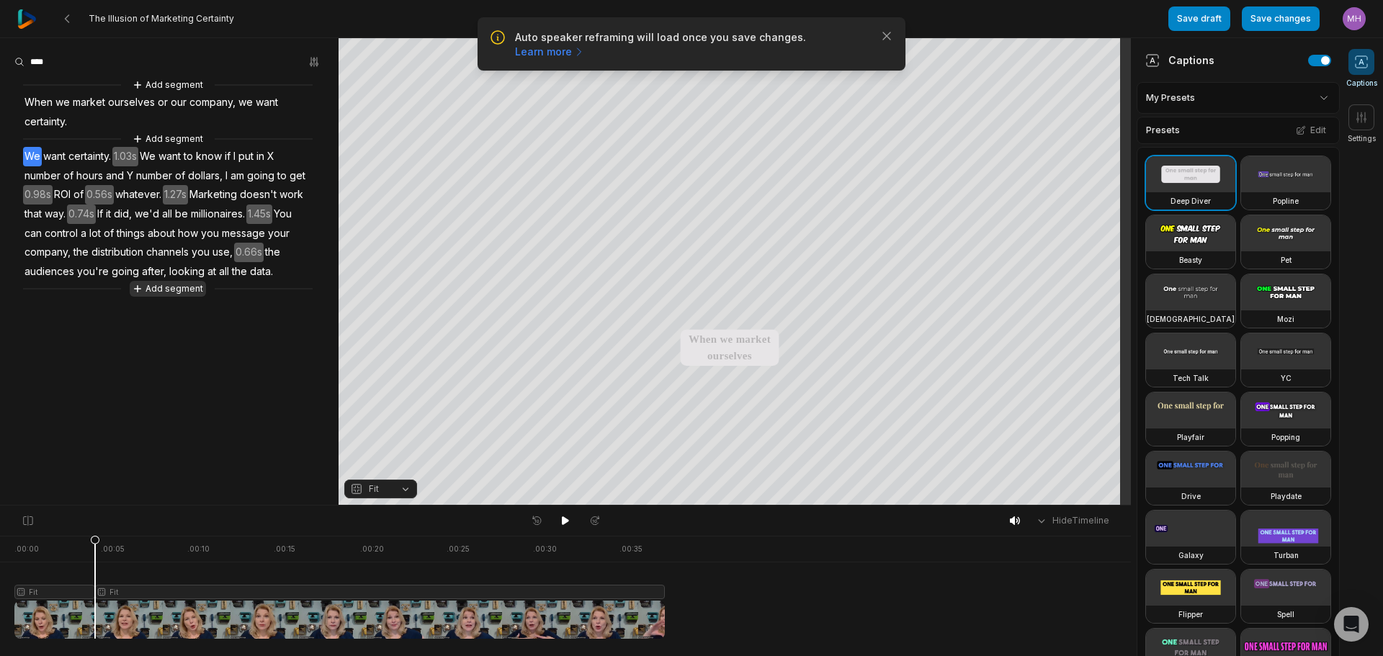
click at [176, 290] on button "Add segment" at bounding box center [168, 289] width 76 height 16
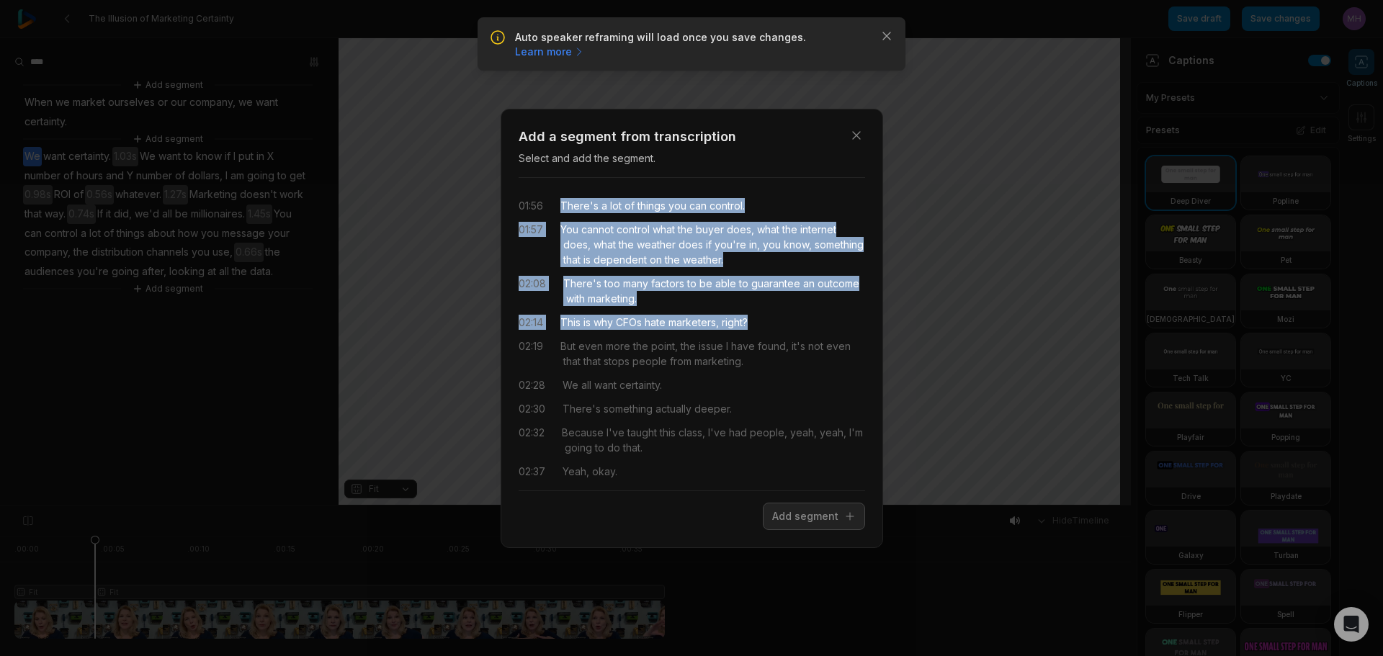
drag, startPoint x: 562, startPoint y: 205, endPoint x: 760, endPoint y: 323, distance: 231.2
click at [760, 323] on div "01:56 There's a lot of things you can control. 01:57 You cannot control what th…" at bounding box center [692, 333] width 346 height 289
click at [784, 520] on button "Add segment" at bounding box center [814, 516] width 102 height 27
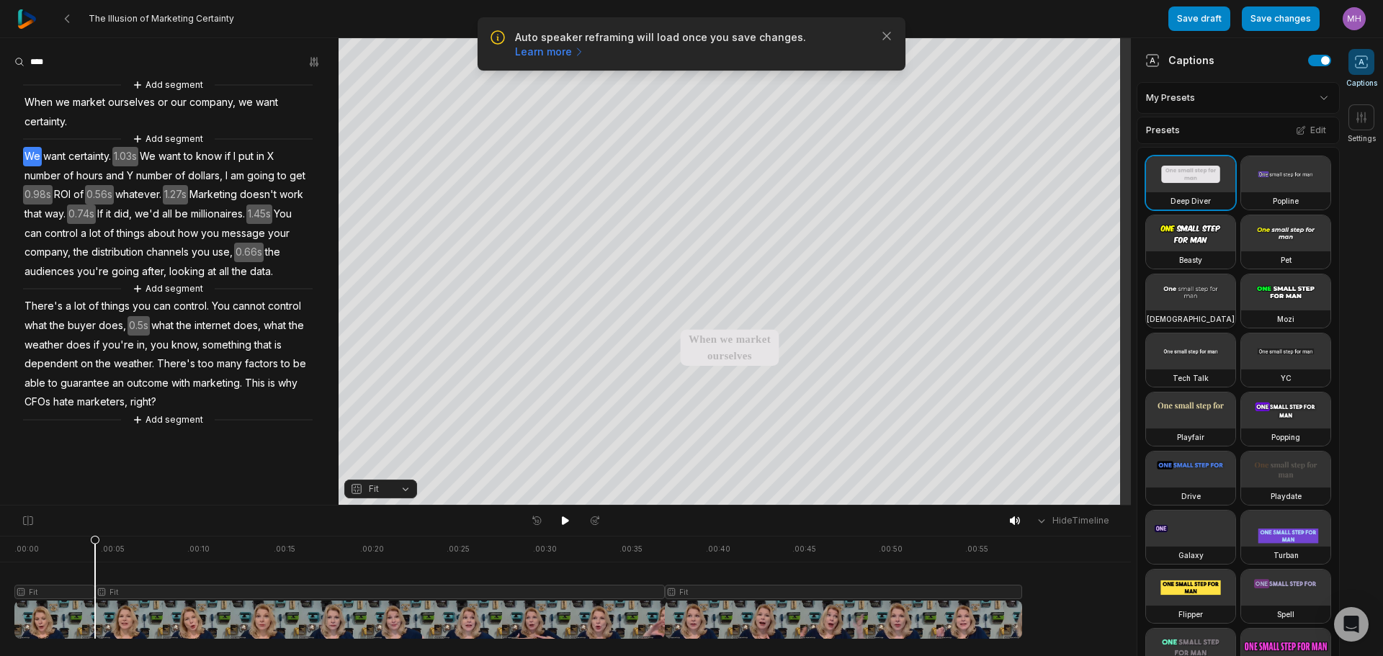
click at [1212, 310] on video at bounding box center [1190, 292] width 89 height 36
click at [1306, 130] on button "Edit" at bounding box center [1310, 130] width 39 height 19
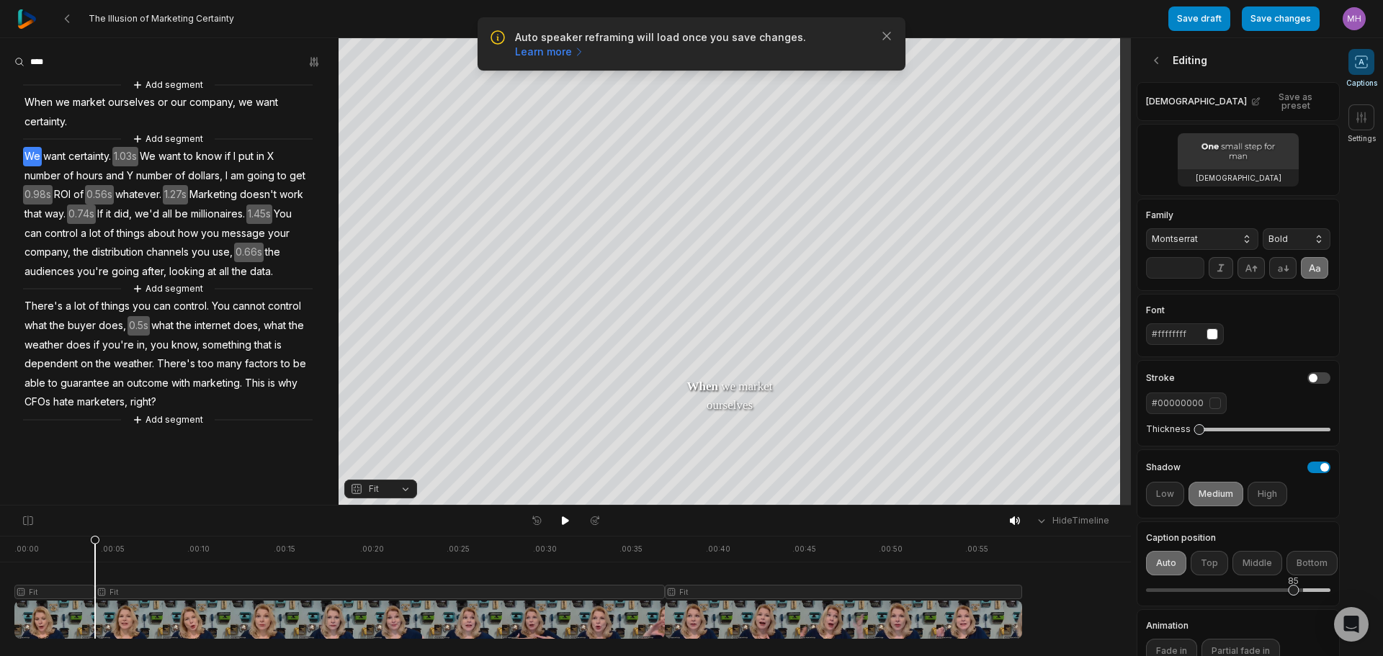
click at [1293, 606] on div "85" at bounding box center [1238, 590] width 184 height 30
click at [886, 34] on icon "button" at bounding box center [886, 36] width 14 height 14
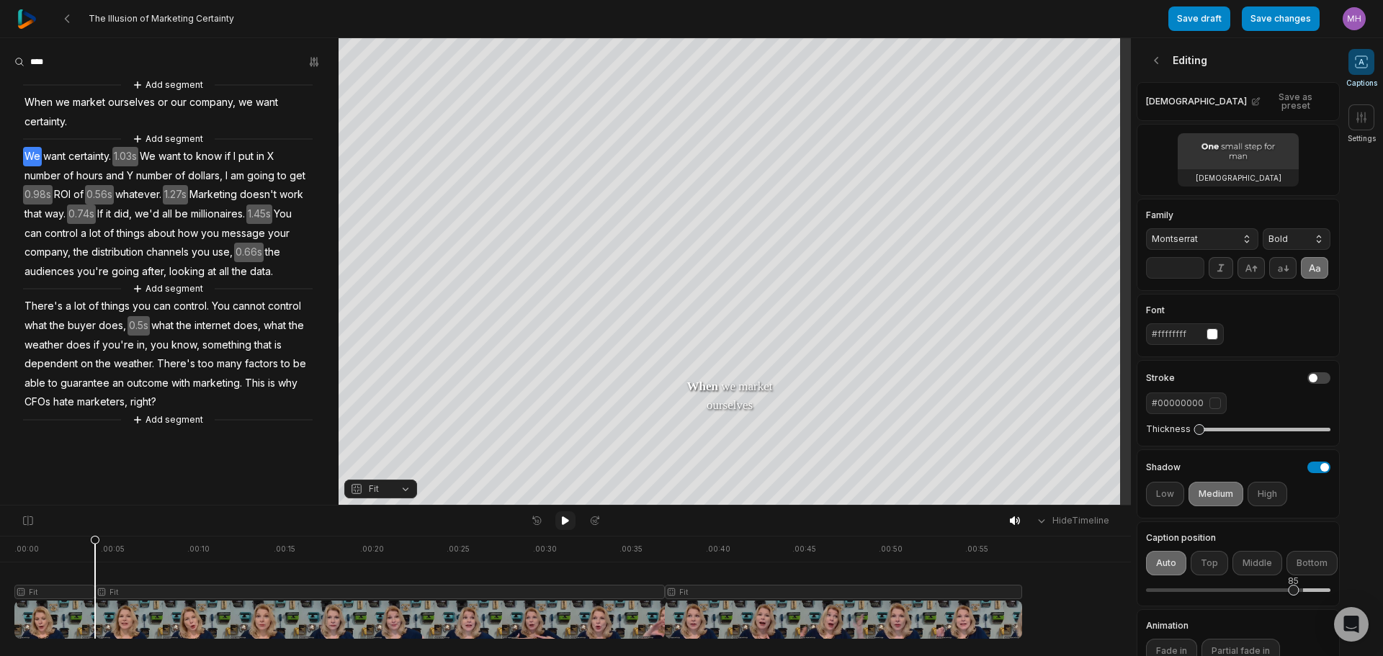
click at [562, 524] on icon at bounding box center [566, 521] width 12 height 12
click at [558, 525] on button at bounding box center [565, 520] width 20 height 19
click at [187, 416] on button "Add segment" at bounding box center [168, 420] width 76 height 16
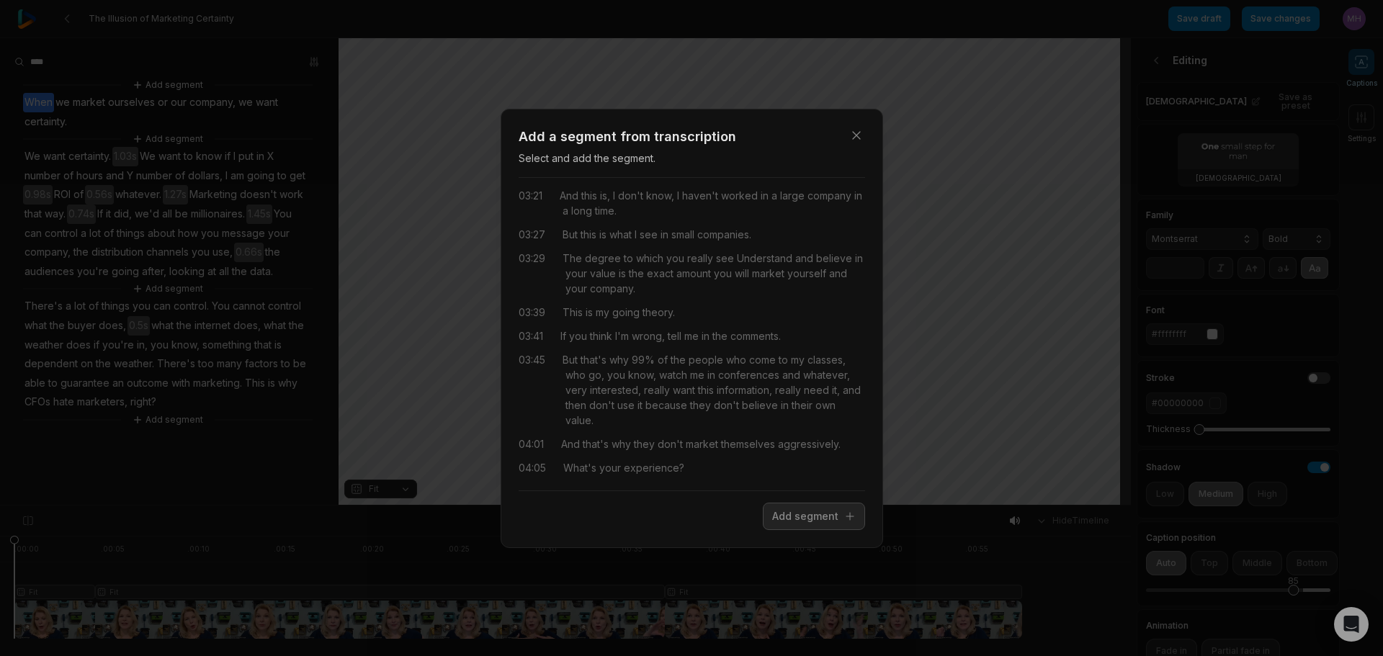
scroll to position [423, 0]
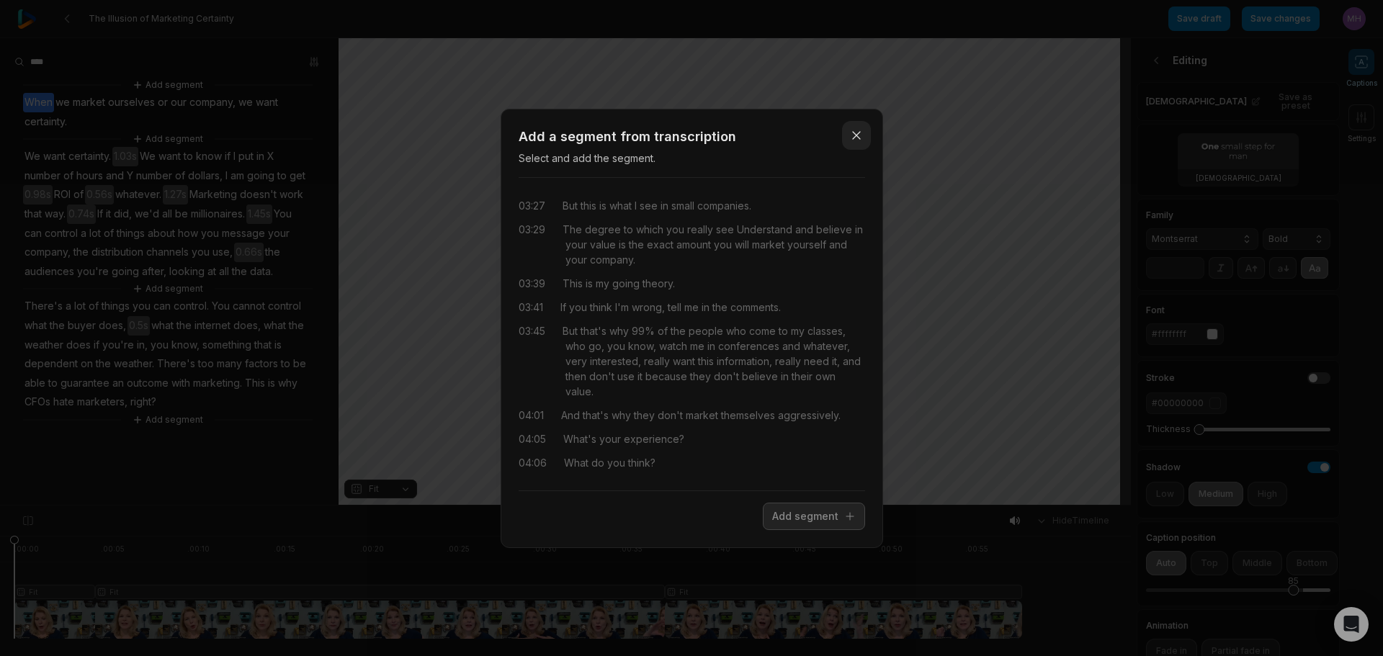
click at [858, 130] on icon "button" at bounding box center [856, 135] width 14 height 14
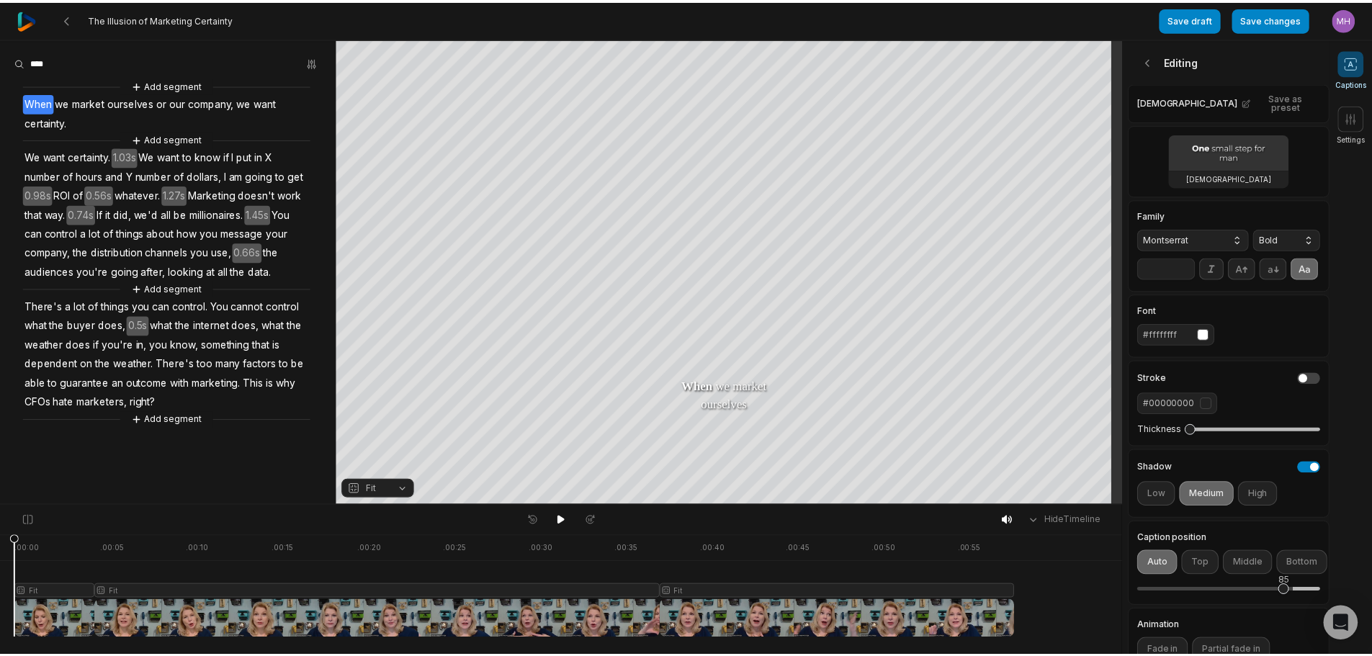
scroll to position [0, 0]
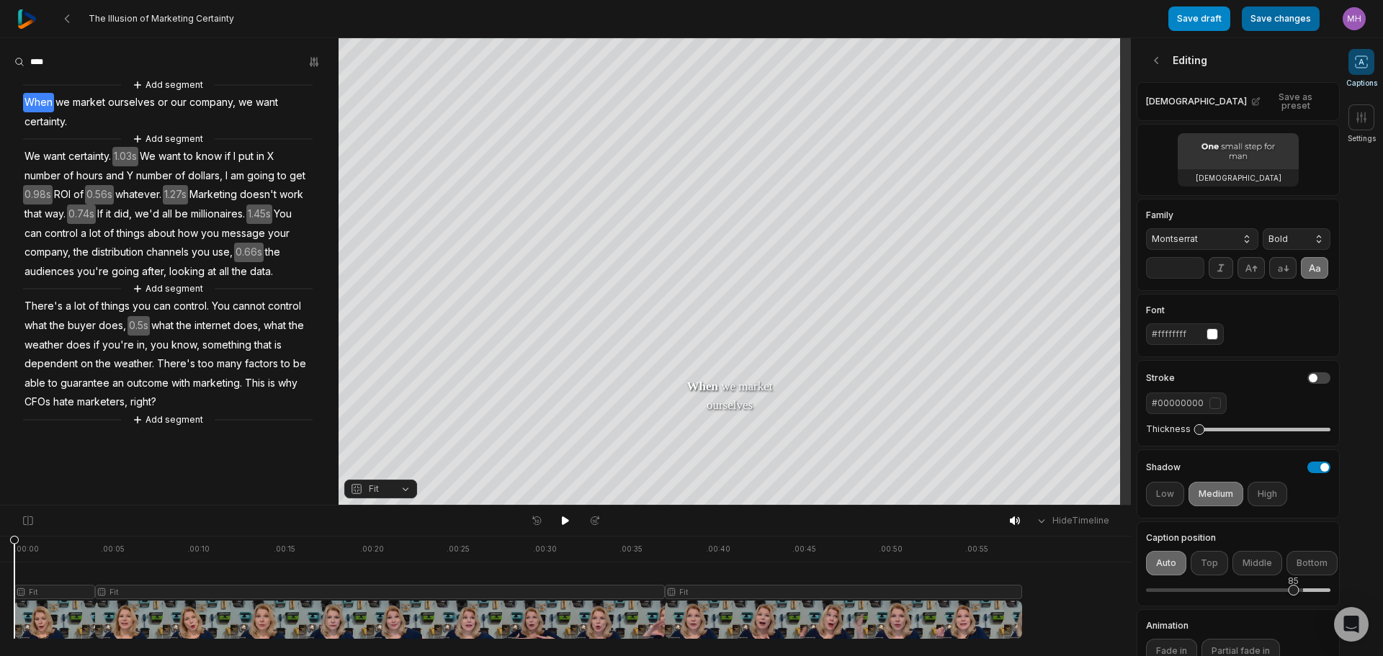
click at [1300, 18] on button "Save changes" at bounding box center [1281, 18] width 78 height 24
